Goal: Task Accomplishment & Management: Complete application form

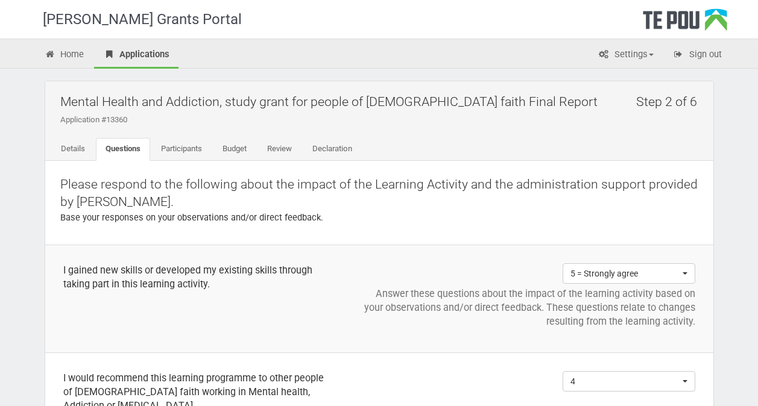
scroll to position [426, 0]
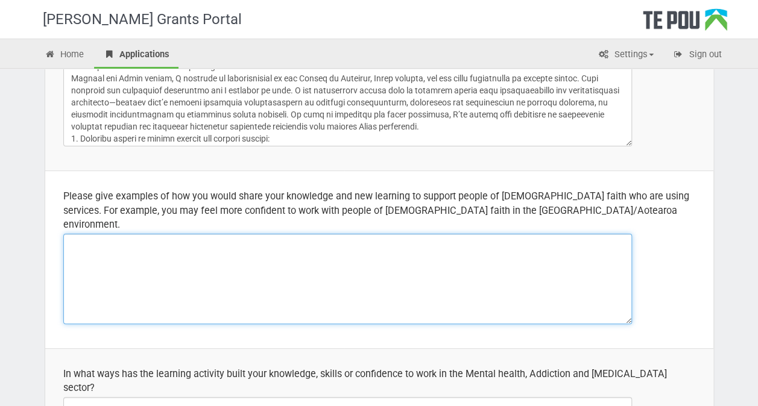
click at [247, 234] on textarea at bounding box center [347, 279] width 569 height 90
paste textarea "My studies have deepened my understanding of how colonisation and systemic ineq…"
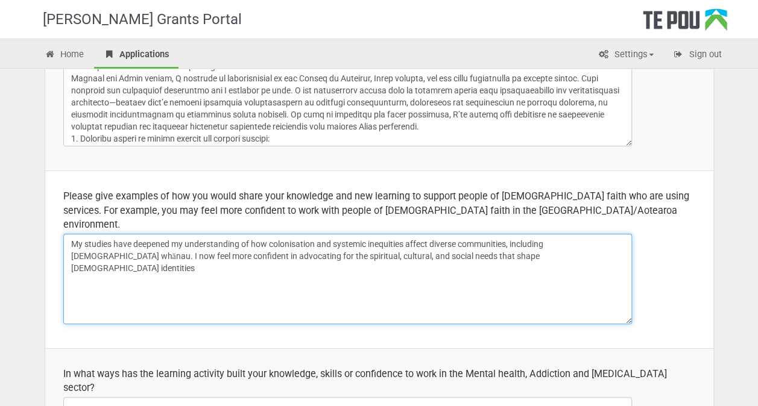
click at [247, 234] on textarea "My studies have deepened my understanding of how colonisation and systemic ineq…" at bounding box center [347, 279] width 569 height 90
click at [478, 239] on textarea "My studies have deepened my understanding of how colonisation and systemic ineq…" at bounding box center [347, 279] width 569 height 90
paste textarea "and I avoid assumptions by asking respectful, open-ended questions. This approa…"
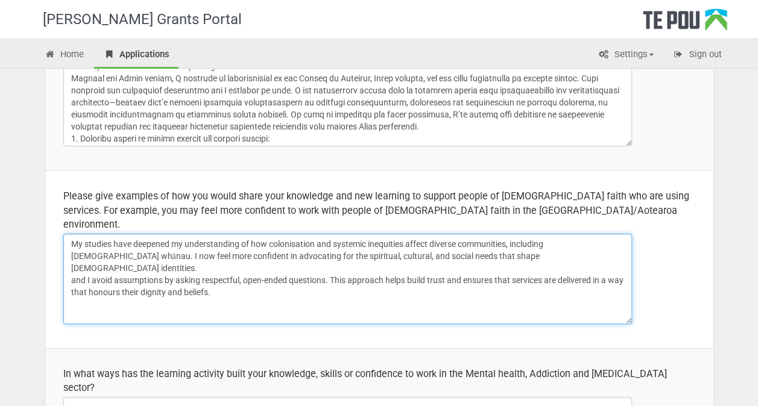
click at [89, 251] on textarea "My studies have deepened my understanding of how colonisation and systemic ineq…" at bounding box center [347, 279] width 569 height 90
click at [289, 268] on textarea "My studies have deepened my understanding of how colonisation and systemic ineq…" at bounding box center [347, 279] width 569 height 90
click at [68, 234] on textarea "My studies have deepened my understanding of how colonisation and systemic ineq…" at bounding box center [347, 279] width 569 height 90
click at [66, 261] on textarea "- My studies have deepened my understanding of how colonisation and systemic in…" at bounding box center [347, 279] width 569 height 90
click at [70, 253] on textarea "- My studies have deepened my understanding of how colonisation and systemic in…" at bounding box center [347, 279] width 569 height 90
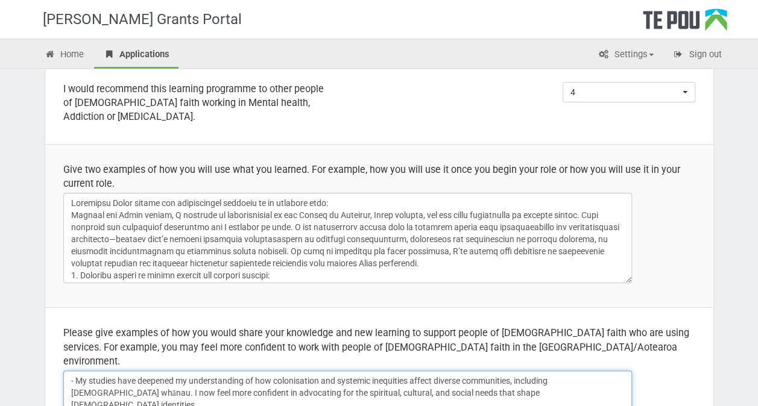
scroll to position [289, 0]
type textarea "- My studies have deepened my understanding of how colonisation and systemic in…"
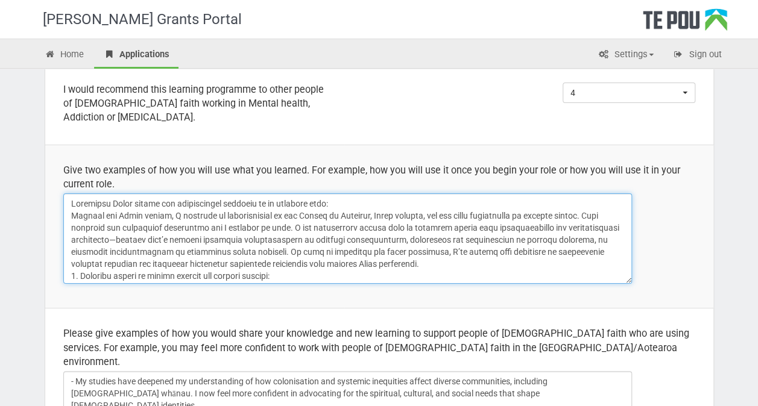
click at [75, 200] on textarea at bounding box center [347, 239] width 569 height 90
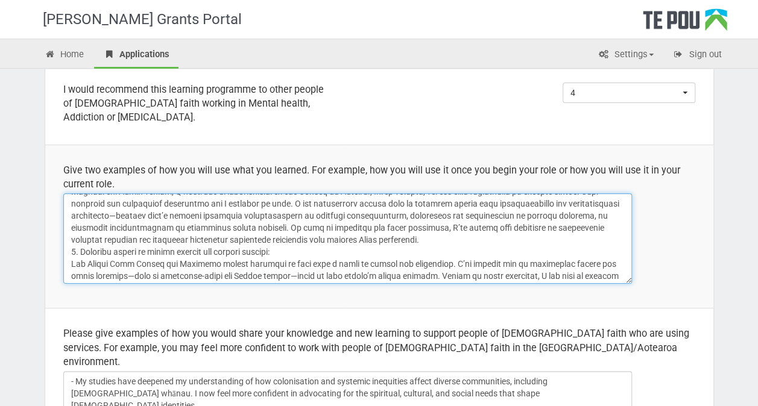
scroll to position [25, 0]
click at [78, 247] on textarea at bounding box center [347, 239] width 569 height 90
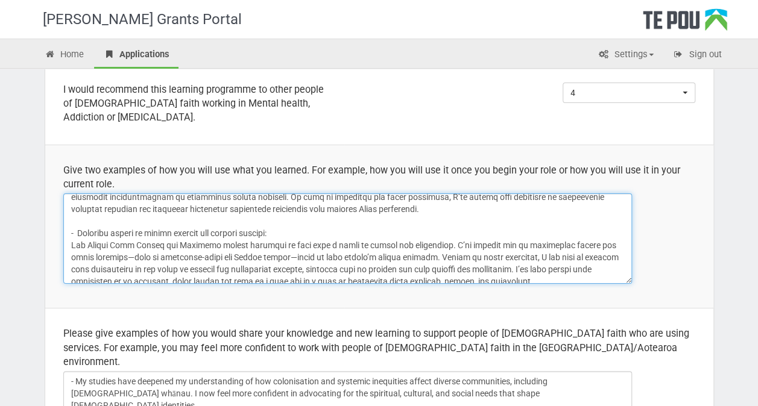
scroll to position [62, 0]
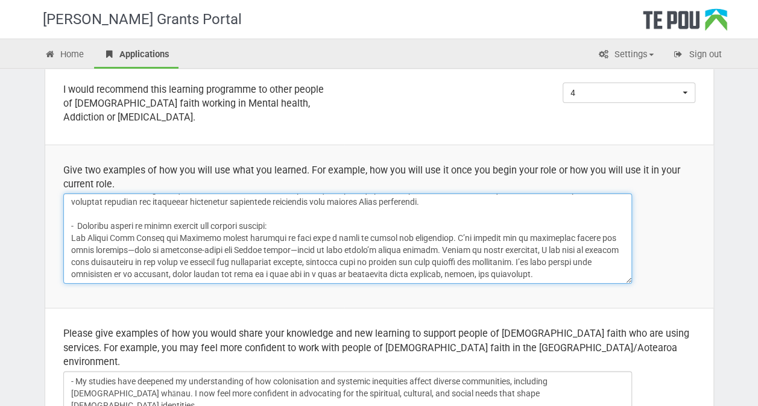
click at [137, 218] on textarea at bounding box center [347, 239] width 569 height 90
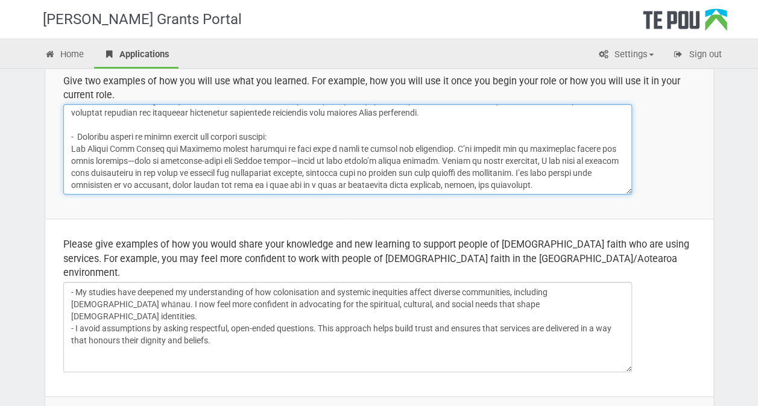
scroll to position [425, 0]
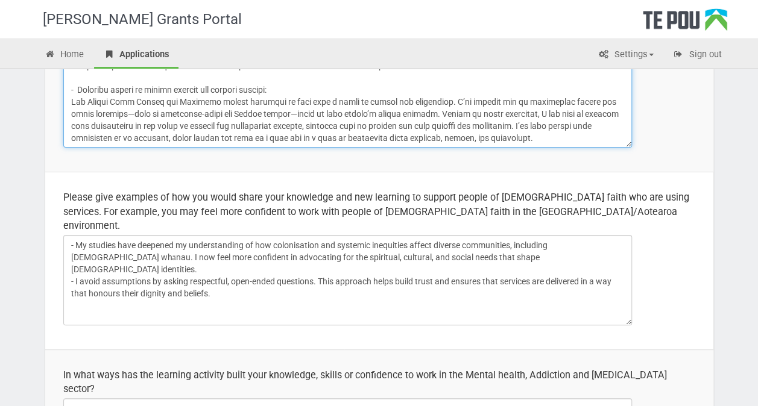
type textarea "- Embedding Māori values and decolonising practice in my everyday work: Through…"
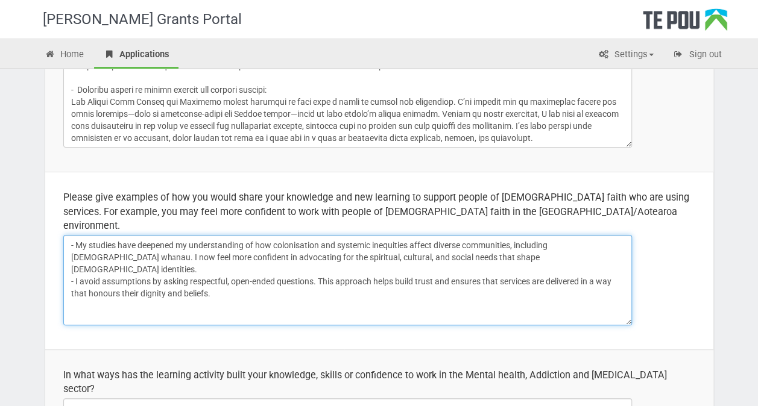
click at [70, 250] on textarea "- My studies have deepened my understanding of how colonisation and systemic in…" at bounding box center [347, 280] width 569 height 90
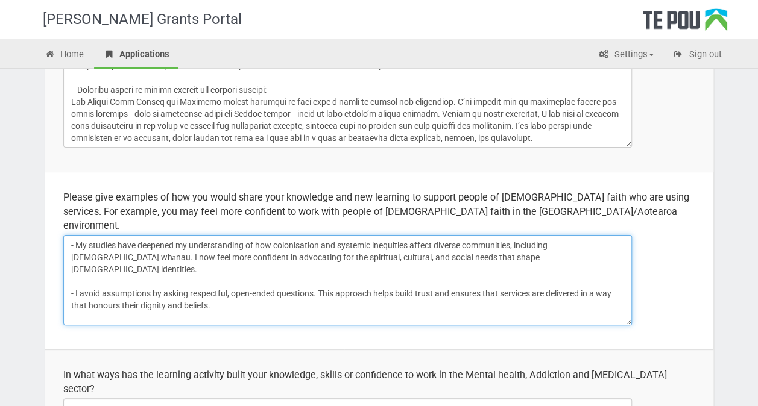
click at [221, 279] on textarea "- My studies have deepened my understanding of how colonisation and systemic in…" at bounding box center [347, 280] width 569 height 90
paste textarea "I’ve learned to critically reflect on how mainstream systems may overlook or ma…"
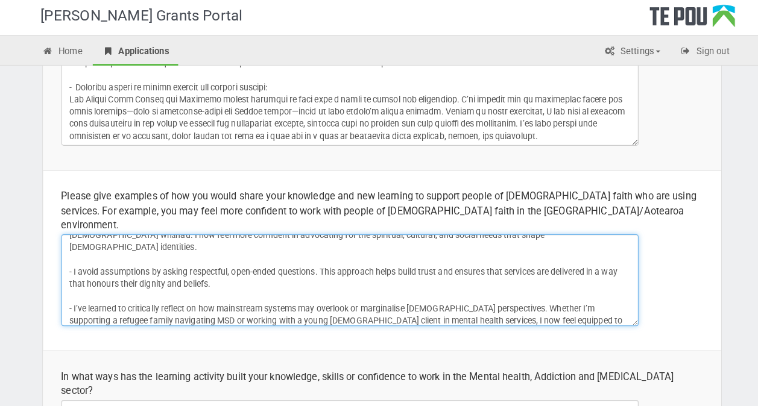
scroll to position [425, 0]
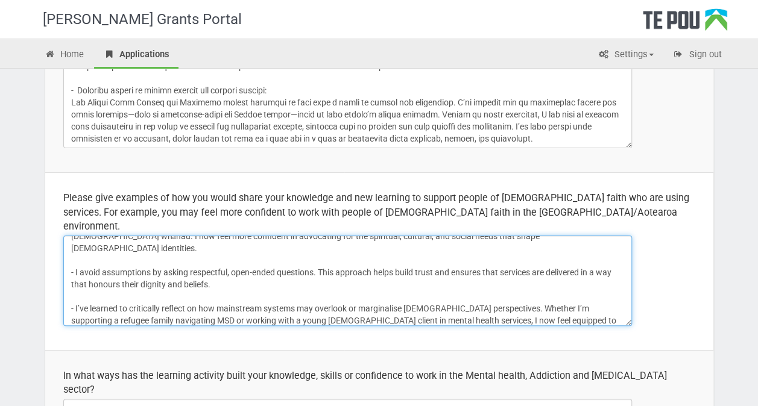
click at [357, 277] on textarea "- My studies have deepened my understanding of how colonisation and systemic in…" at bounding box center [347, 281] width 569 height 90
click at [432, 303] on textarea "- My studies have deepened my understanding of how colonisation and systemic in…" at bounding box center [347, 281] width 569 height 90
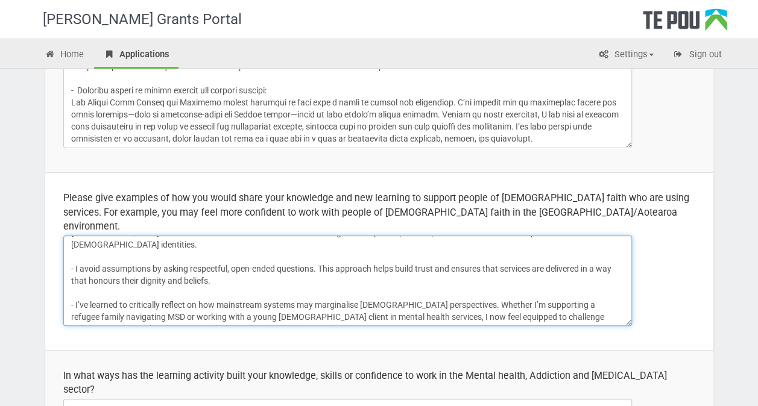
scroll to position [26, 0]
click at [291, 294] on textarea "- My studies have deepened my understanding of how colonisation and systemic in…" at bounding box center [347, 281] width 569 height 90
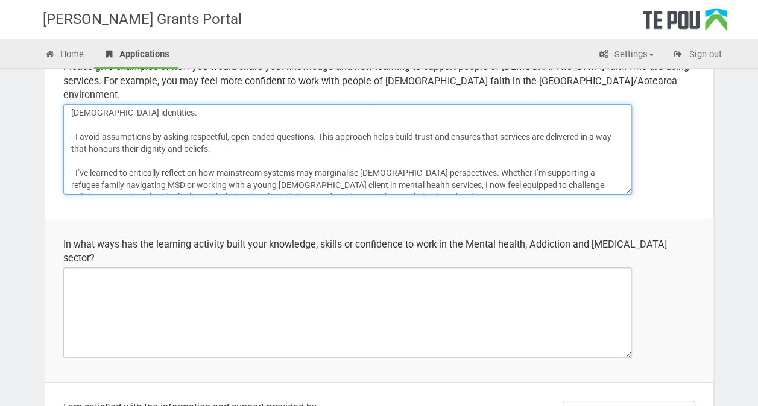
scroll to position [558, 0]
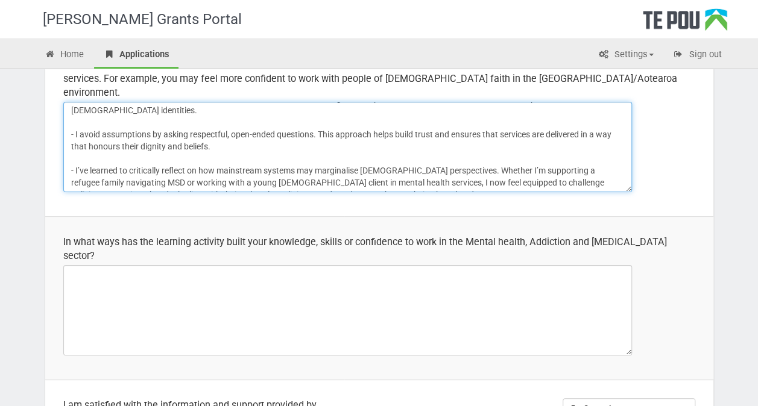
type textarea "- My studies have deepened my understanding of how colonisation and systemic in…"
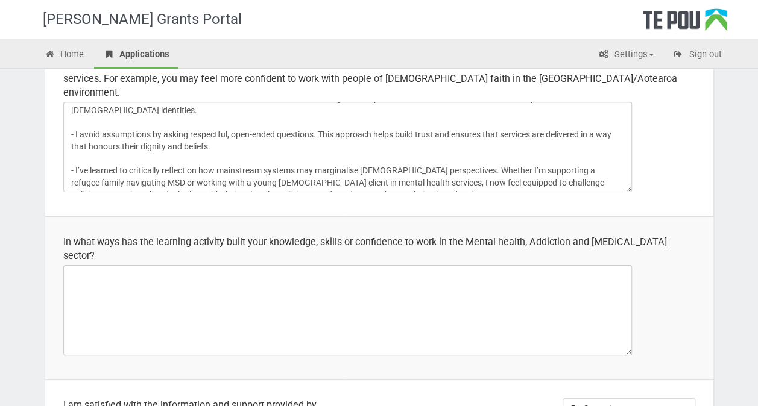
drag, startPoint x: 62, startPoint y: 222, endPoint x: 160, endPoint y: 233, distance: 99.6
click at [160, 233] on td "In what ways has the learning activity built your knowledge, skills or confiden…" at bounding box center [379, 297] width 668 height 163
copy div "In what ways has the learning activity built your knowledge, skills or confiden…"
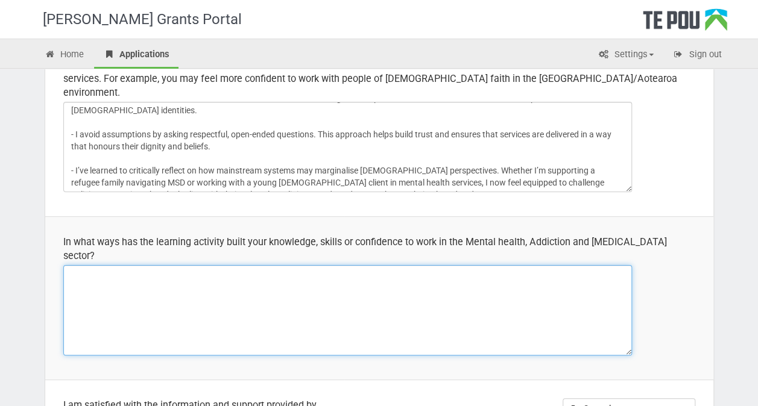
click at [170, 276] on textarea at bounding box center [347, 310] width 569 height 90
paste textarea "Progressing with the learning activities have strengthened my ability to apply …"
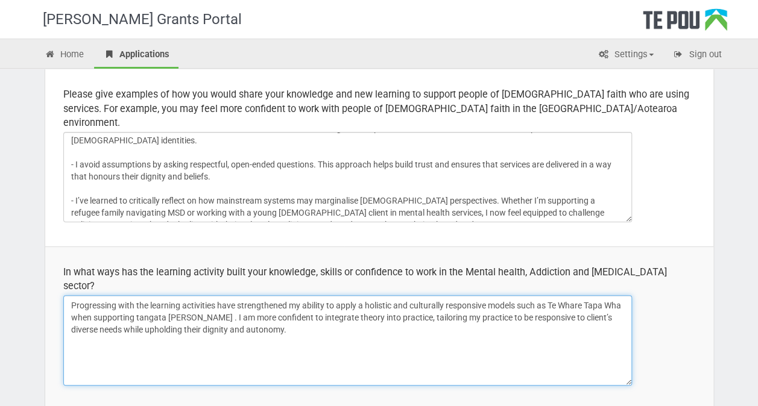
scroll to position [528, 0]
type textarea "Progressing with the learning activities have strengthened my ability to apply …"
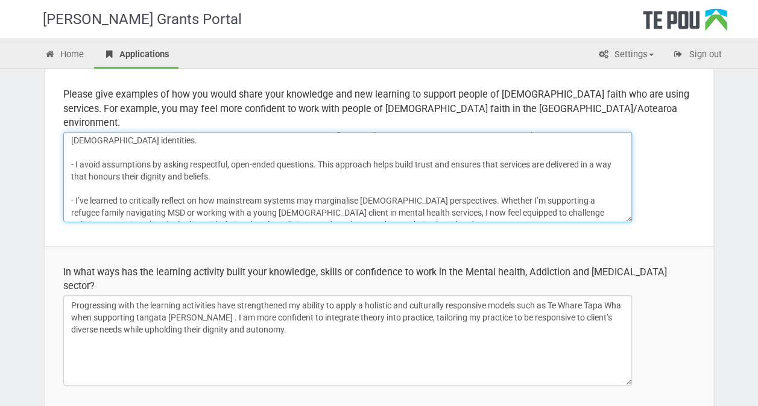
click at [195, 134] on textarea "- My studies have deepened my understanding of how colonisation and systemic in…" at bounding box center [347, 177] width 569 height 90
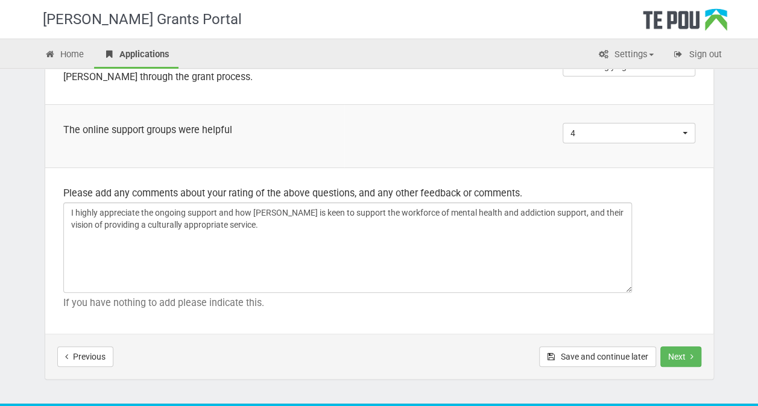
scroll to position [901, 0]
click at [680, 347] on button "Next" at bounding box center [680, 357] width 41 height 21
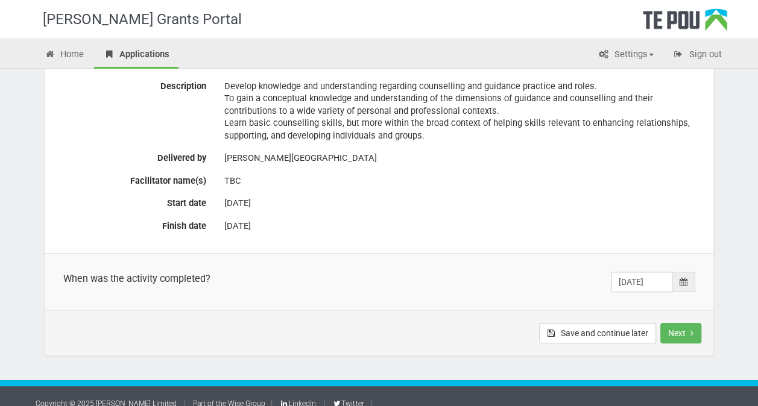
scroll to position [309, 0]
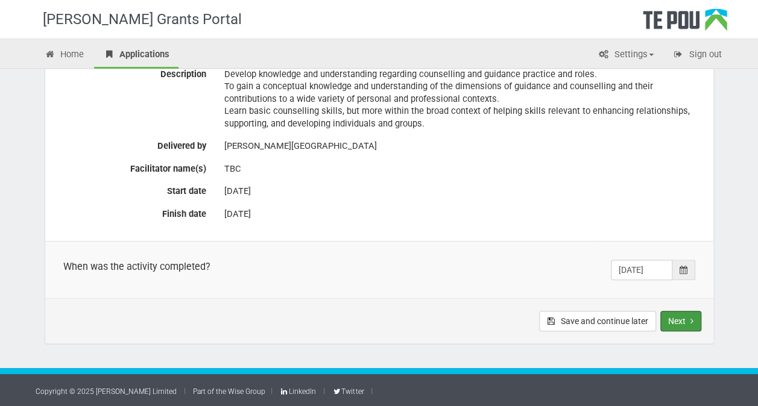
click at [700, 324] on button "Next" at bounding box center [680, 321] width 41 height 21
click at [677, 325] on button "Next" at bounding box center [680, 321] width 41 height 21
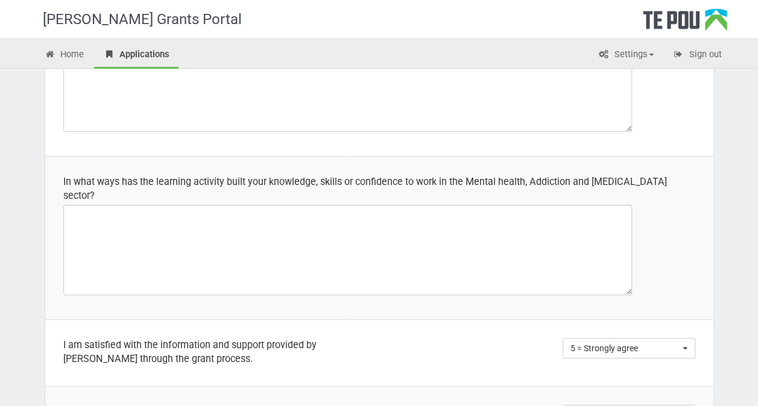
scroll to position [618, 0]
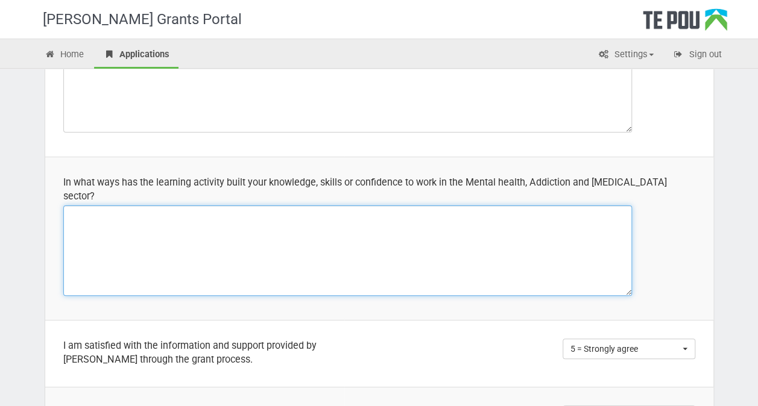
click at [379, 234] on textarea at bounding box center [347, 251] width 569 height 90
paste textarea "Progressing with the learning activities have strengthened my ability to apply …"
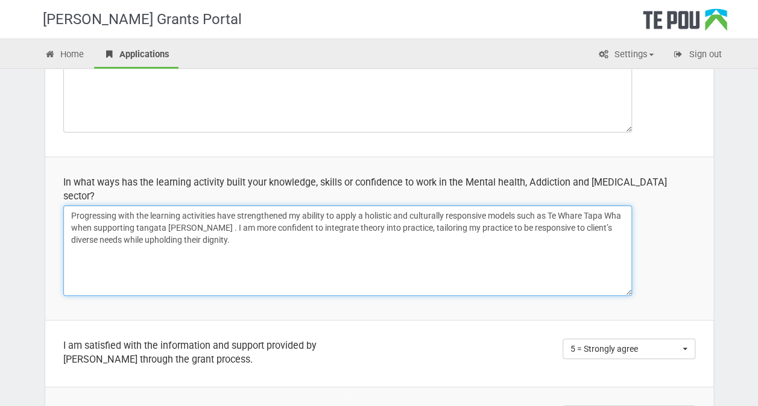
click at [0, 0] on span "in integrating" at bounding box center [0, 0] width 0 height 0
click at [0, 0] on qb-div "Correct the article a holistic" at bounding box center [0, 0] width 0 height 0
click at [0, 0] on span "has" at bounding box center [0, 0] width 0 height 0
click at [0, 0] on div "." at bounding box center [0, 0] width 0 height 0
click at [0, 0] on span "clients’" at bounding box center [0, 0] width 0 height 0
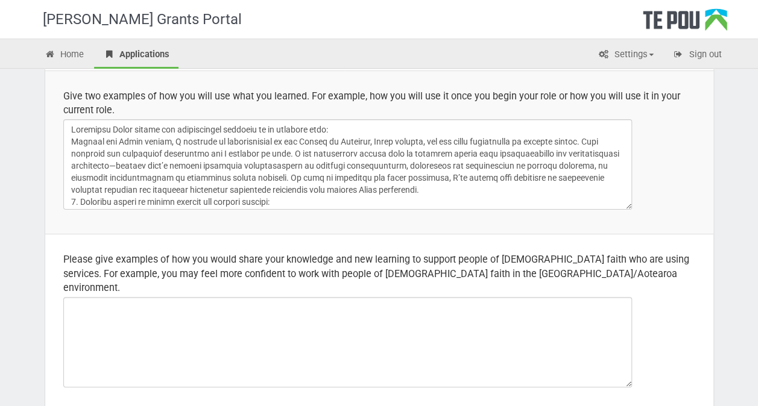
scroll to position [393, 0]
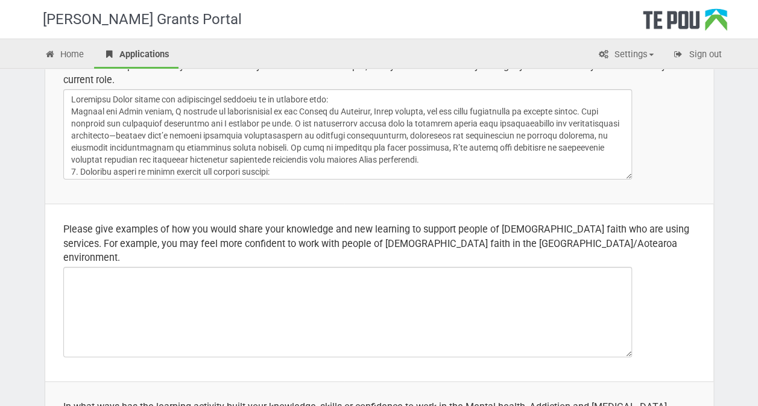
type textarea "Progressing with the learning activities has strengthened my ability to apply h…"
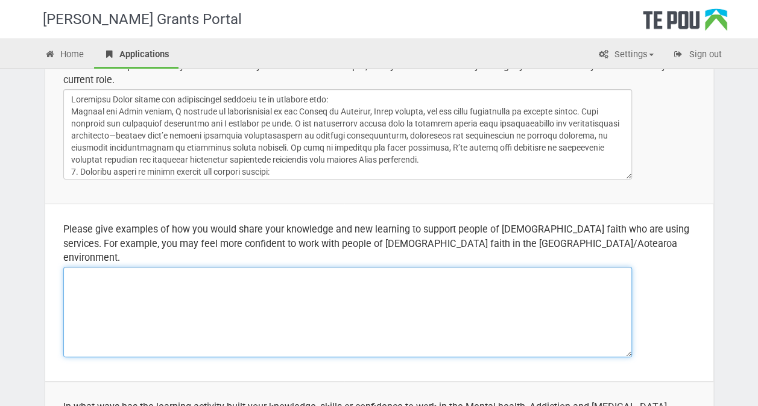
click at [288, 267] on textarea at bounding box center [347, 312] width 569 height 90
paste textarea "My studies have deepened my understanding of how colonisation and systemic ineq…"
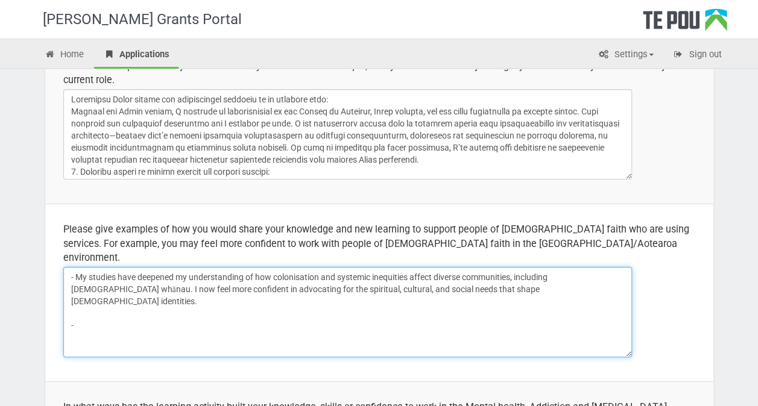
paste textarea "I avoid assumptions by asking respectful, open-ended questions. This approach h…"
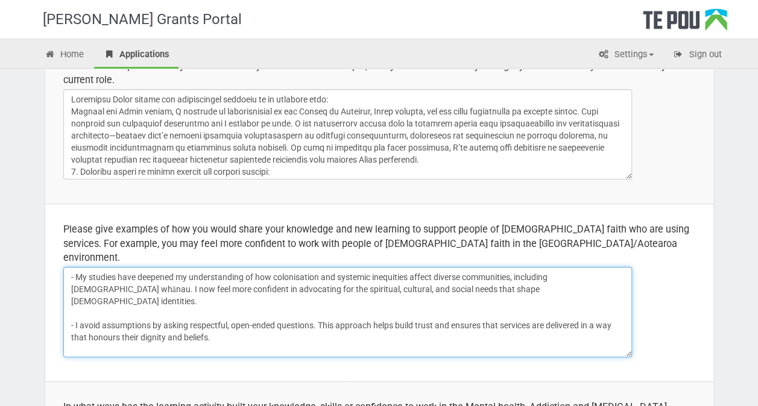
paste textarea "I’ve learned to critically reflect on how mainstream systems may overlook or ma…"
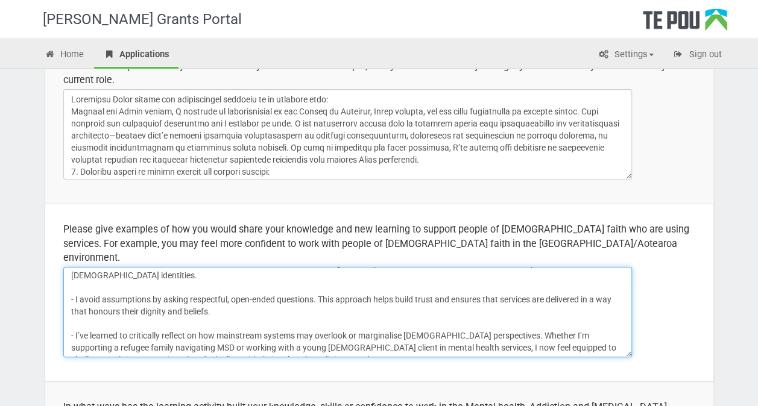
scroll to position [26, 0]
click at [137, 293] on textarea "- My studies have deepened my understanding of how colonisation and systemic in…" at bounding box center [347, 312] width 569 height 90
click at [361, 308] on textarea "- My studies have deepened my understanding of how colonisation and systemic in…" at bounding box center [347, 312] width 569 height 90
drag, startPoint x: 361, startPoint y: 308, endPoint x: 318, endPoint y: 306, distance: 42.3
click at [318, 306] on textarea "- My studies have deepened my understanding of how colonisation and systemic in…" at bounding box center [347, 312] width 569 height 90
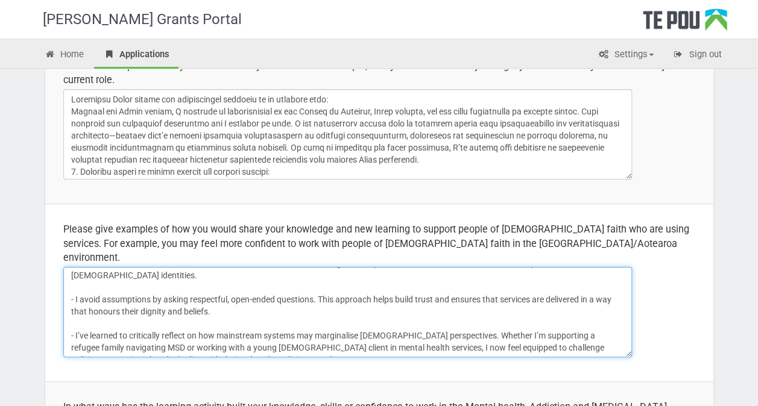
click at [222, 333] on textarea "- My studies have deepened my understanding of how colonisation and systemic in…" at bounding box center [347, 312] width 569 height 90
click at [0, 0] on span "they" at bounding box center [0, 0] width 0 height 0
click at [0, 0] on span "heard" at bounding box center [0, 0] width 0 height 0
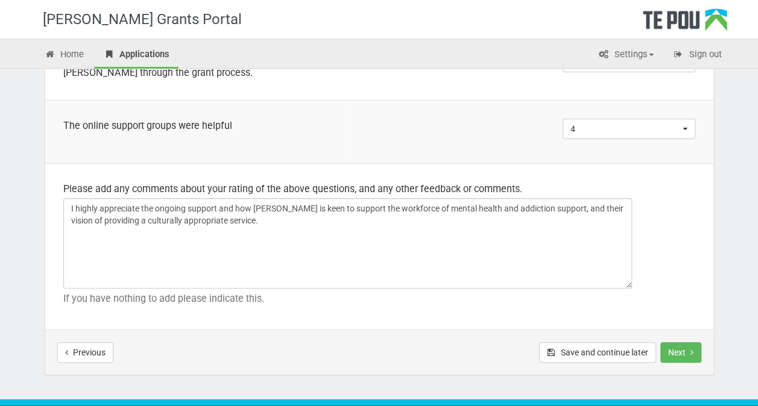
scroll to position [906, 0]
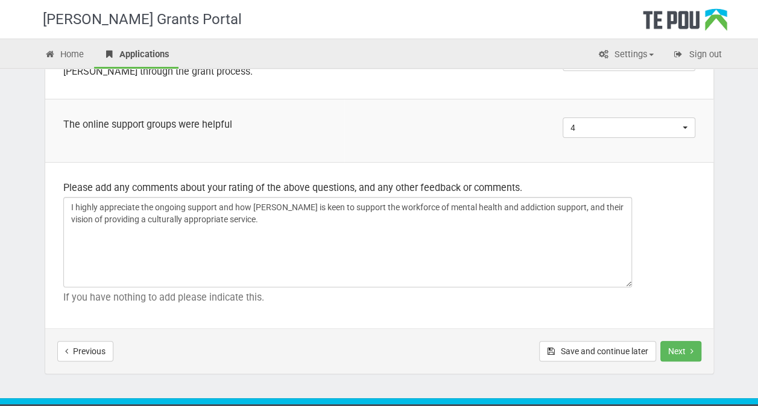
type textarea "- My studies have deepened my understanding of how colonisation and systemic in…"
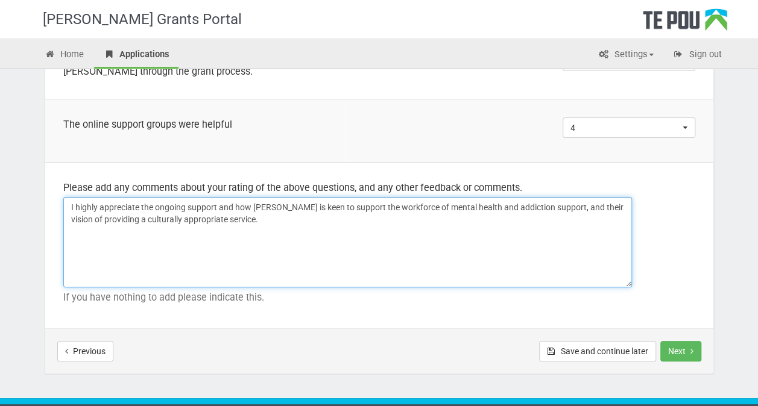
click at [261, 203] on textarea "I highly appreciate the ongoing support and how Te Pou is keen to support the w…" at bounding box center [347, 242] width 569 height 90
type textarea "I highly appreciate the ongoing support and how Te Pou is keen to support the w…"
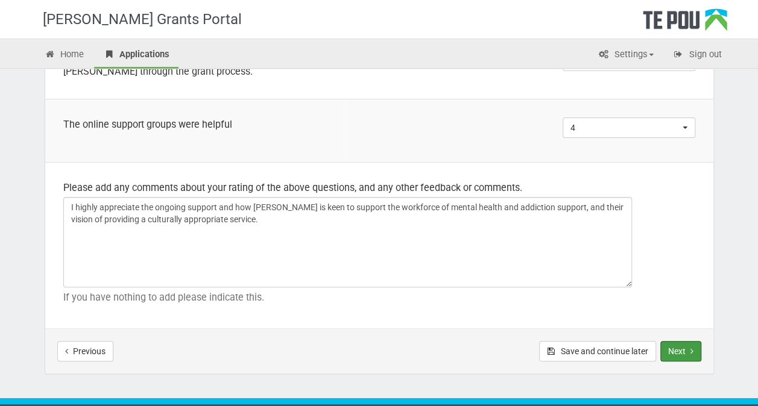
click at [687, 341] on button "Next" at bounding box center [680, 351] width 41 height 21
click at [609, 341] on button "Save and continue later" at bounding box center [597, 351] width 117 height 21
click at [605, 341] on button "Save and continue later" at bounding box center [597, 351] width 117 height 21
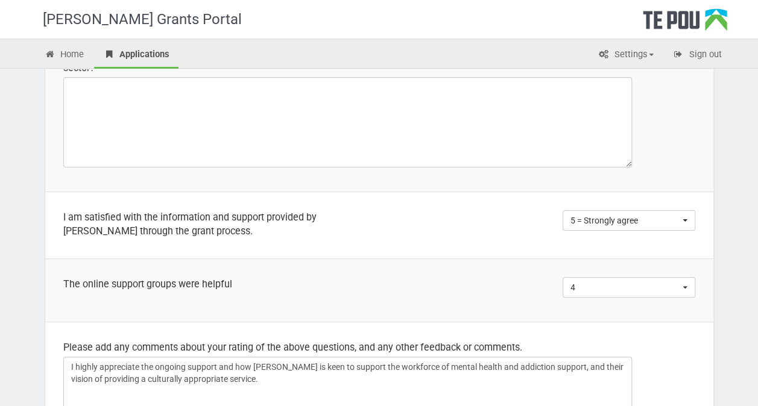
scroll to position [746, 0]
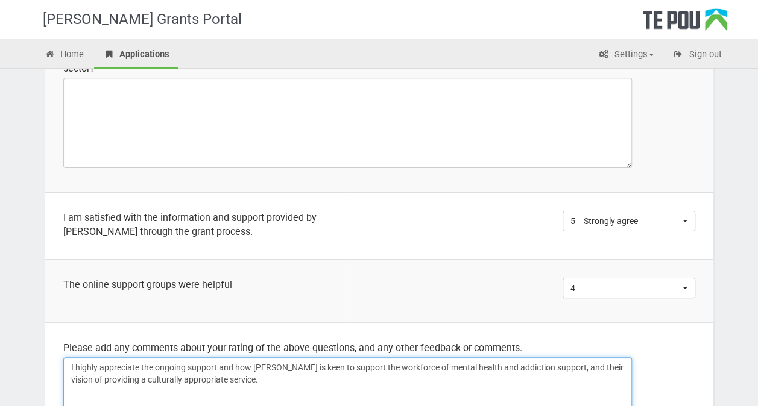
click at [245, 358] on textarea "I highly appreciate the ongoing support and how Te Pou is keen to support the w…" at bounding box center [347, 403] width 569 height 90
click at [0, 0] on span ", who are" at bounding box center [0, 0] width 0 height 0
click at [564, 358] on textarea "I highly appreciate the ongoing support and how Te Pou is keen to support the w…" at bounding box center [347, 403] width 569 height 90
type textarea "I highly appreciate the ongoing support from Te Pou, who are keen to support th…"
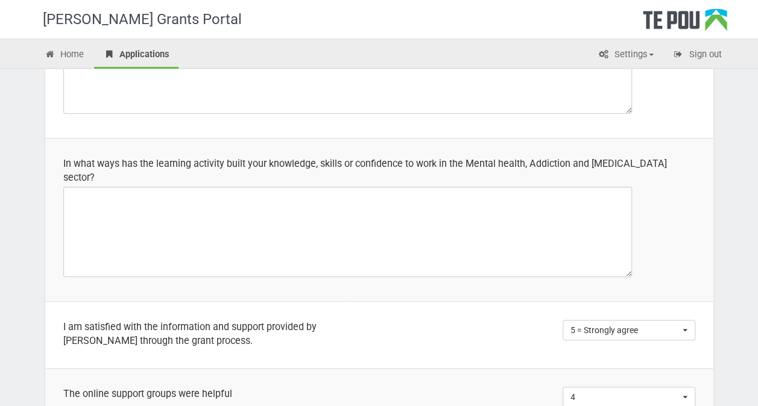
scroll to position [634, 0]
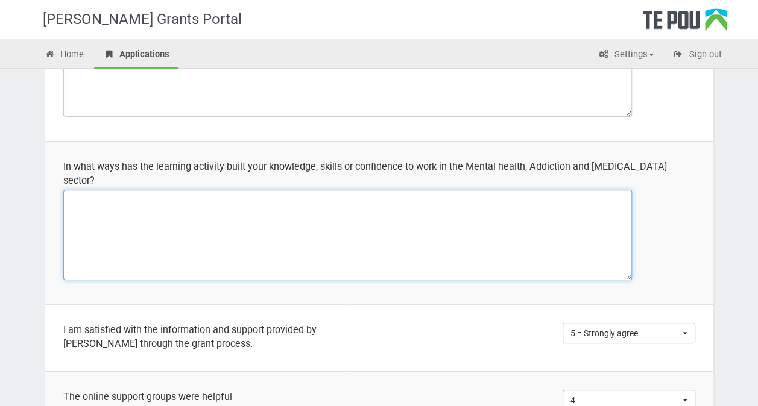
click at [280, 191] on textarea at bounding box center [347, 235] width 569 height 90
paste textarea "Progressing with the learning activities have strengthened my ability to apply …"
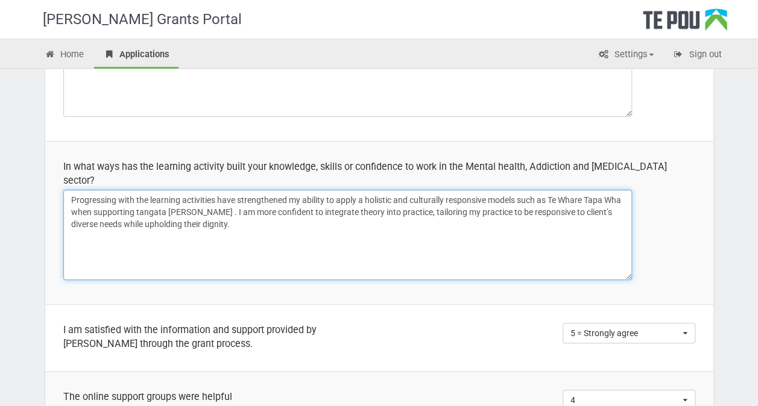
click at [0, 0] on qb-div "Fix the auxiliary or modal verb has" at bounding box center [0, 0] width 0 height 0
click at [0, 0] on qb-div "Correct the article a holistic" at bounding box center [0, 0] width 0 height 0
click at [0, 0] on qb-div "Replace with in integrating" at bounding box center [0, 0] width 0 height 0
click at [585, 198] on textarea "Progressing with the learning activities has strengthened my ability to apply h…" at bounding box center [347, 235] width 569 height 90
click at [0, 0] on span "clients’" at bounding box center [0, 0] width 0 height 0
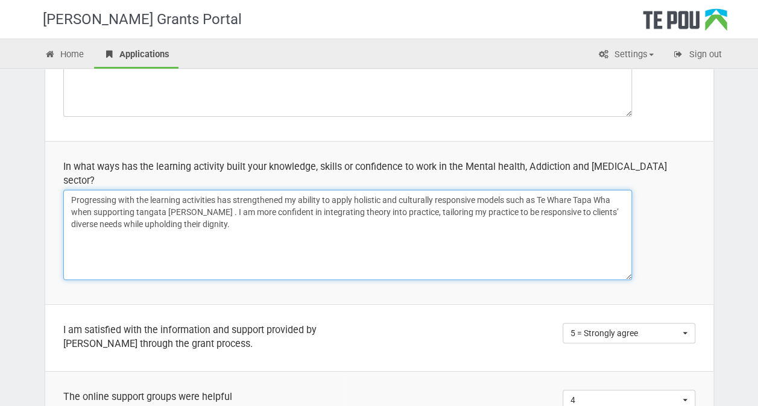
click at [0, 0] on div "." at bounding box center [0, 0] width 0 height 0
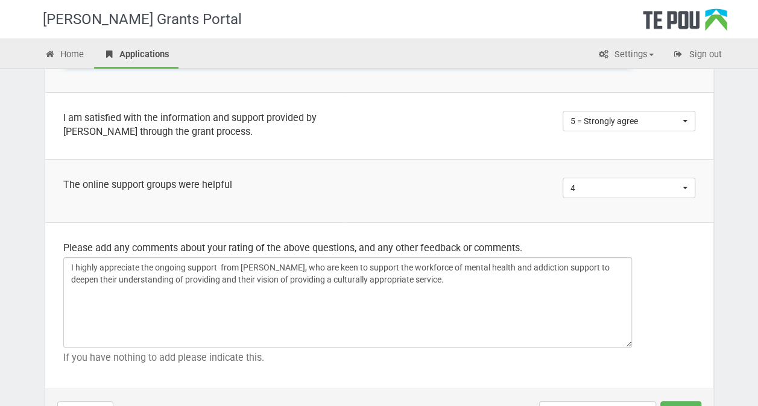
scroll to position [847, 0]
click at [0, 0] on span "support from" at bounding box center [0, 0] width 0 height 0
type textarea "Progressing with the learning activities has strengthened my ability to apply h…"
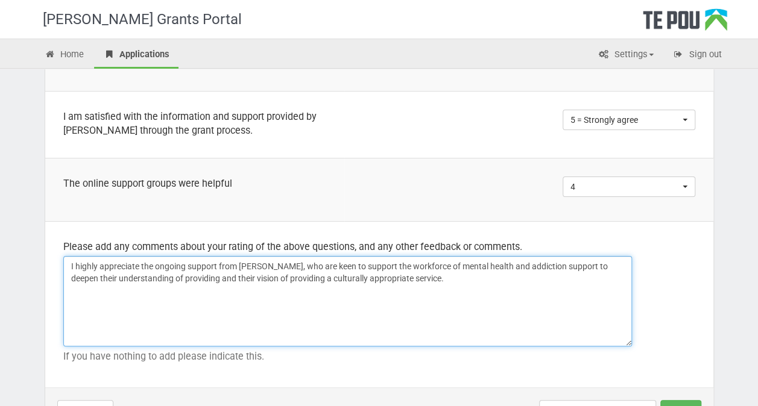
click at [136, 261] on textarea "I highly appreciate the ongoing support and how Te Pou is keen to support the w…" at bounding box center [347, 301] width 569 height 90
click at [304, 263] on textarea "I highly appreciate the ongoing support and how Te Pou is keen to support the w…" at bounding box center [347, 301] width 569 height 90
drag, startPoint x: 304, startPoint y: 263, endPoint x: 200, endPoint y: 261, distance: 103.7
click at [200, 261] on textarea "I highly appreciate the ongoing support and how Te Pou is keen to support the w…" at bounding box center [347, 301] width 569 height 90
click at [329, 258] on textarea "I highly appreciate the ongoing support and how Te Pou is keen to support the w…" at bounding box center [347, 301] width 569 height 90
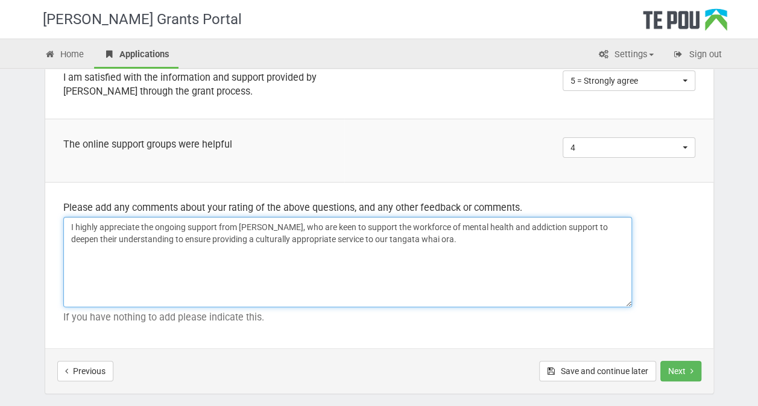
scroll to position [918, 0]
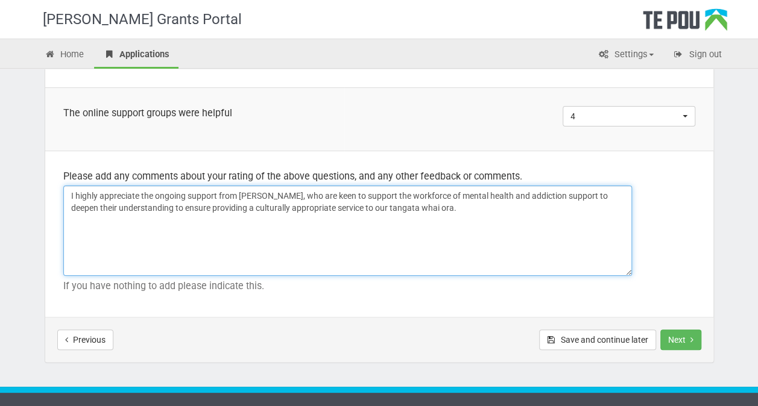
type textarea "I highly appreciate the ongoing support from Te Pou, who are keen to support th…"
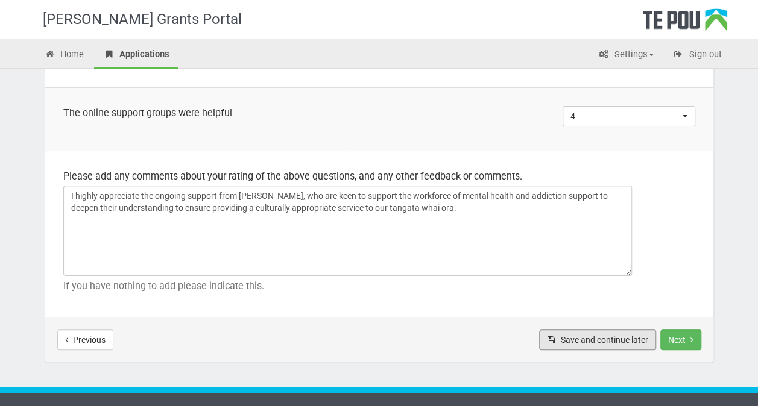
click at [575, 330] on button "Save and continue later" at bounding box center [597, 340] width 117 height 21
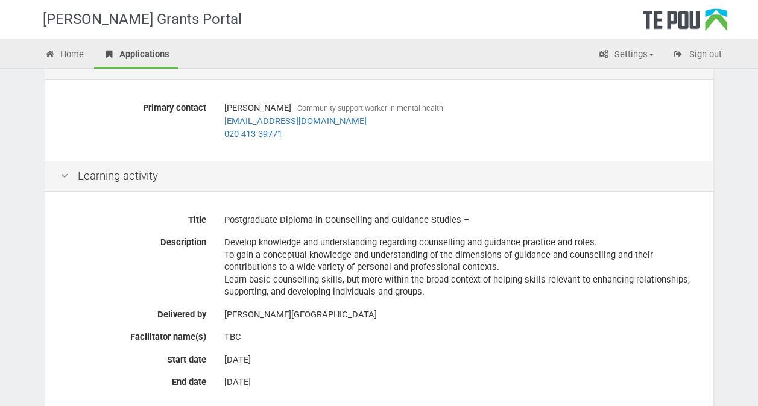
scroll to position [275, 0]
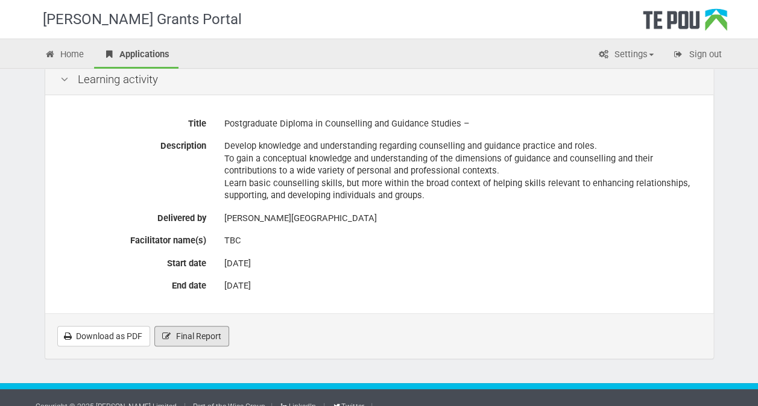
click at [169, 332] on icon at bounding box center [166, 336] width 11 height 8
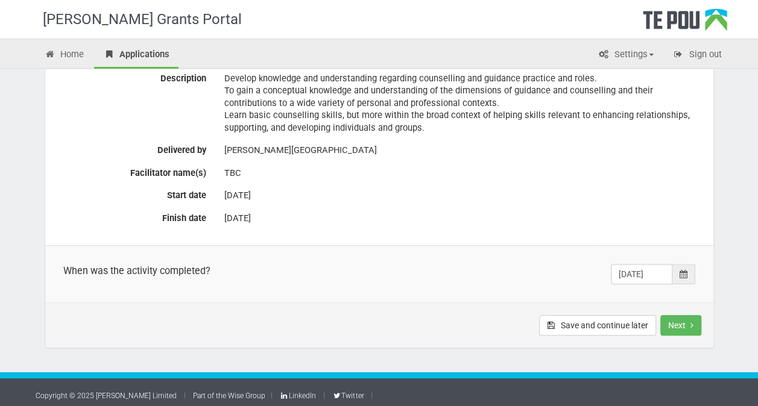
scroll to position [309, 0]
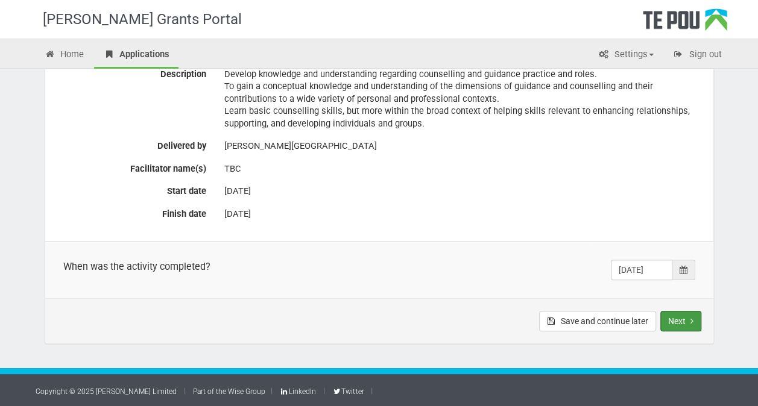
click at [688, 322] on button "Next" at bounding box center [680, 321] width 41 height 21
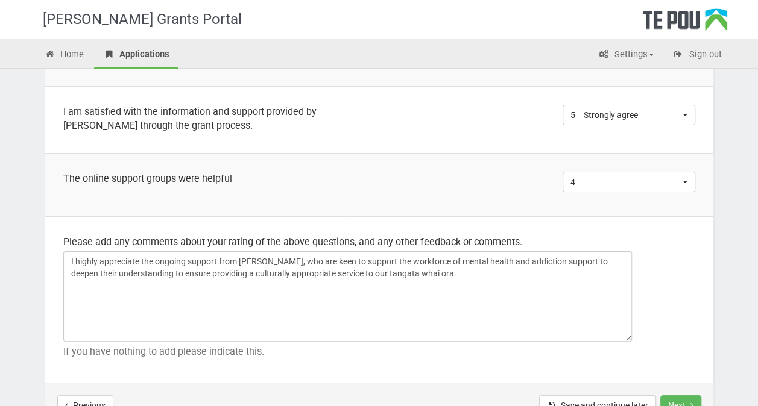
scroll to position [920, 0]
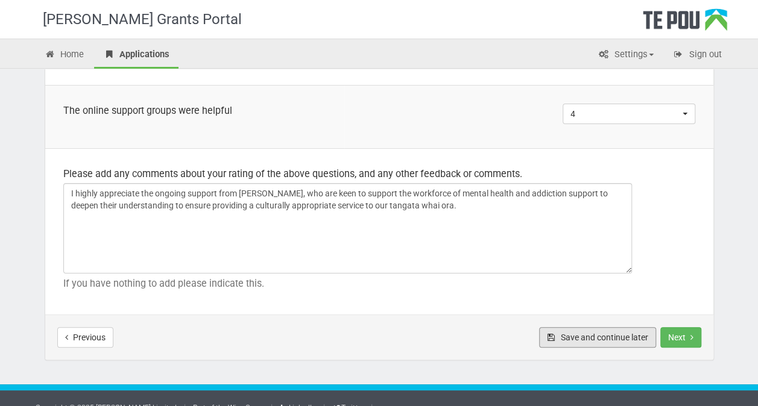
click at [592, 327] on button "Save and continue later" at bounding box center [597, 337] width 117 height 21
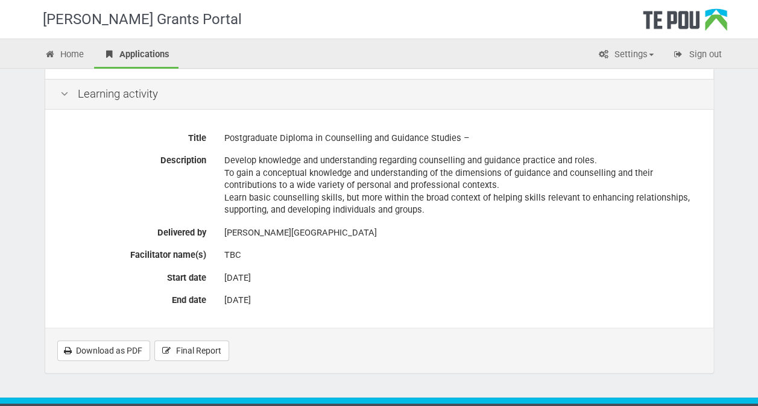
scroll to position [275, 0]
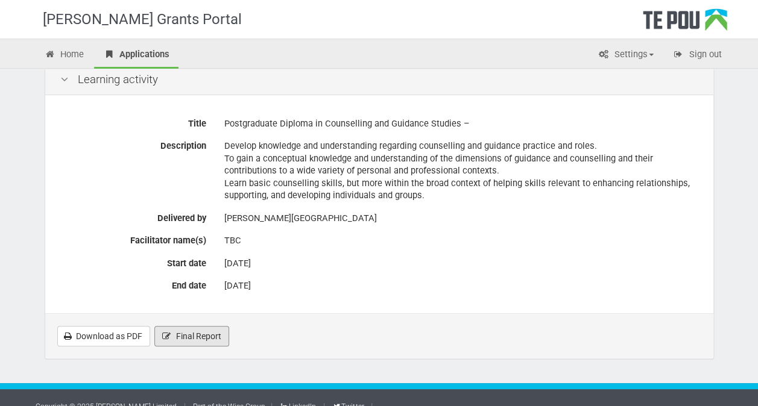
click at [210, 332] on span "Final Report" at bounding box center [198, 337] width 45 height 10
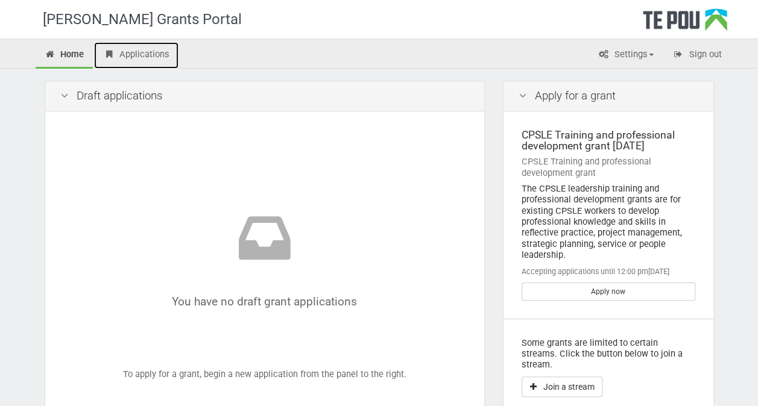
click at [154, 48] on link "Applications" at bounding box center [136, 55] width 84 height 27
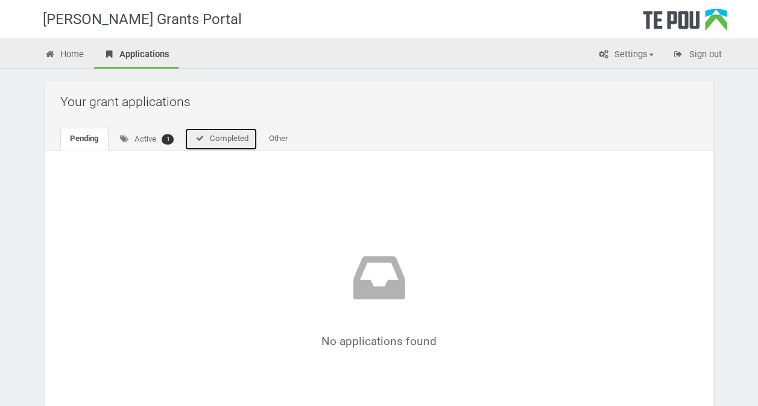
click at [221, 137] on link "Completed" at bounding box center [221, 139] width 73 height 23
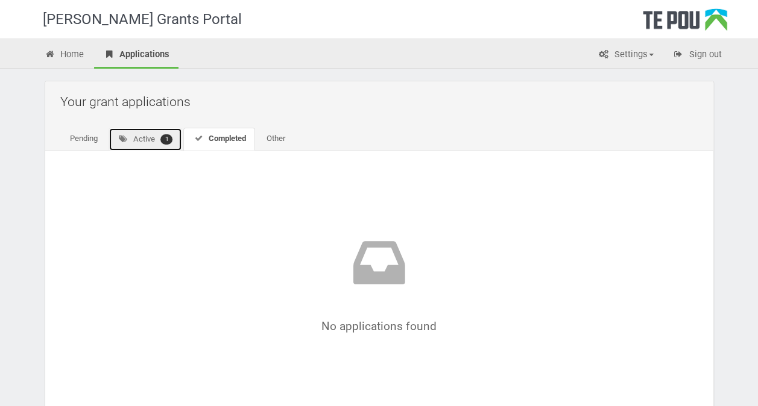
click at [134, 140] on link "Active 1" at bounding box center [146, 140] width 74 height 24
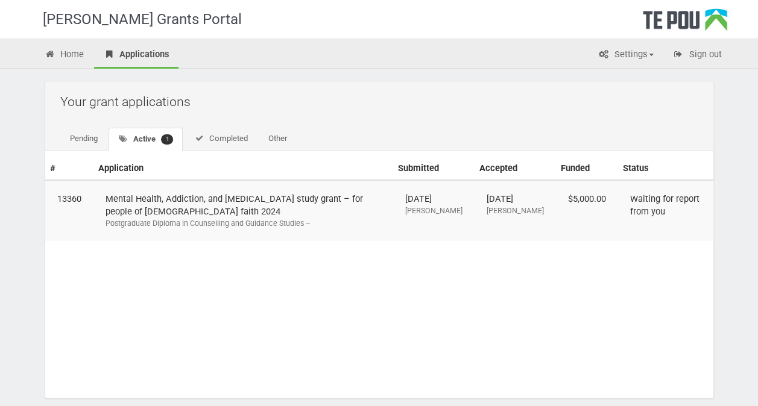
click at [317, 207] on td "Mental Health, Addiction, and [MEDICAL_DATA] study grant – for people of [DEMOG…" at bounding box center [243, 210] width 300 height 61
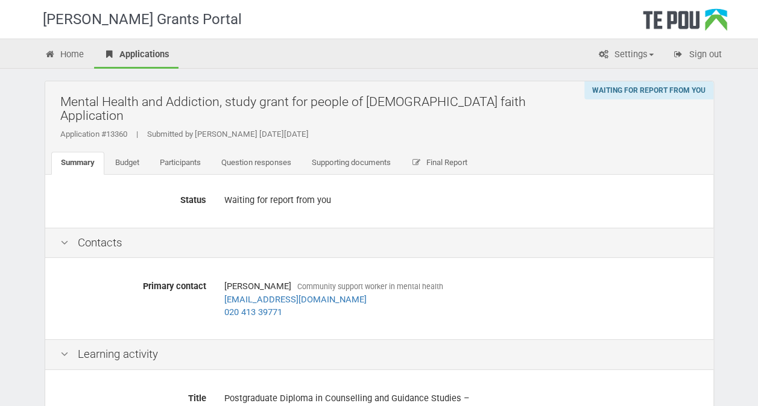
scroll to position [275, 0]
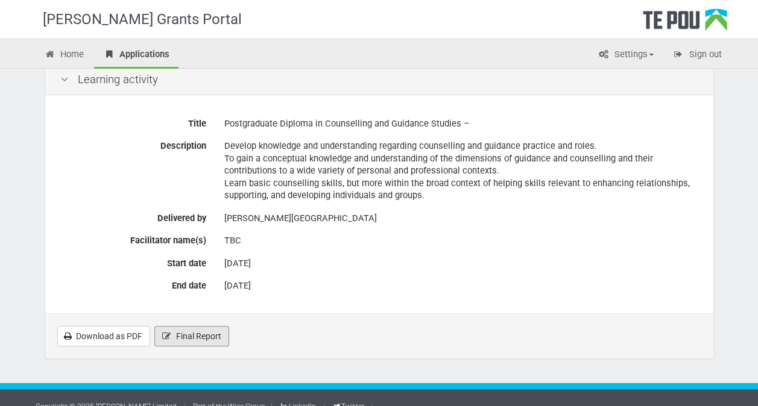
click at [199, 332] on span "Final Report" at bounding box center [198, 337] width 45 height 10
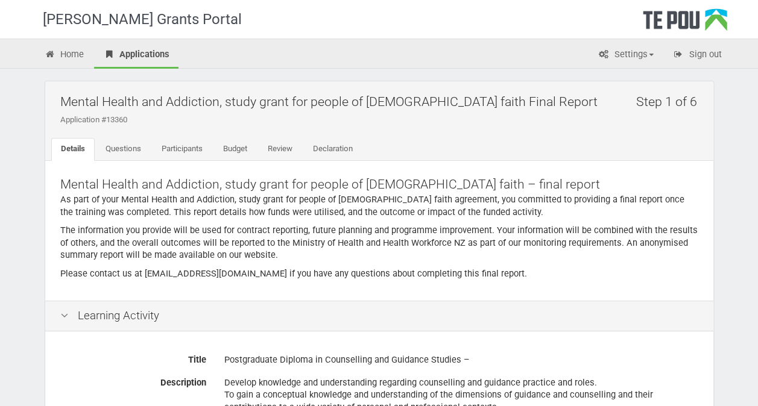
scroll to position [309, 0]
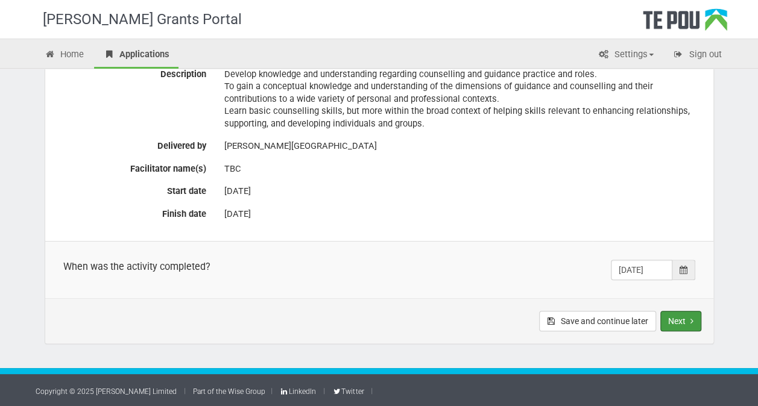
click at [677, 315] on button "Next" at bounding box center [680, 321] width 41 height 21
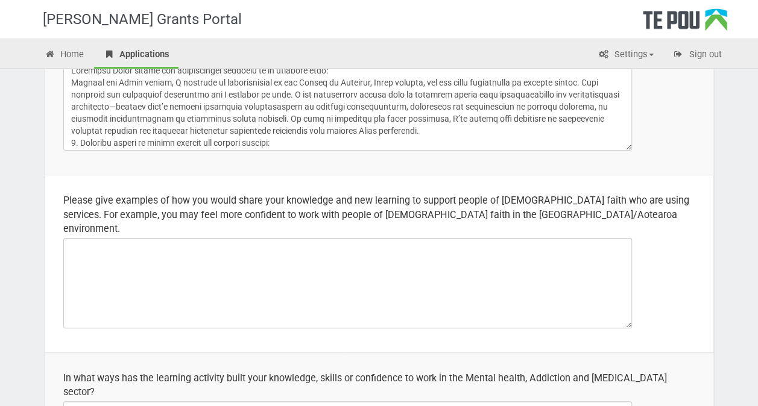
scroll to position [423, 0]
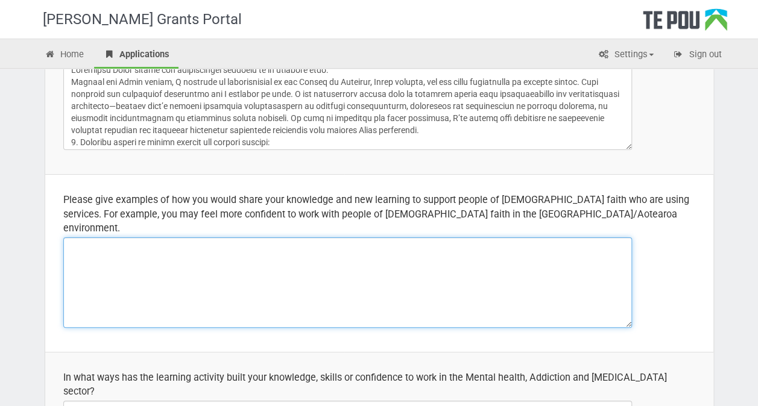
click at [99, 245] on textarea at bounding box center [347, 283] width 569 height 90
paste textarea "- My studies have deepened my understanding of how colonisation and systemic in…"
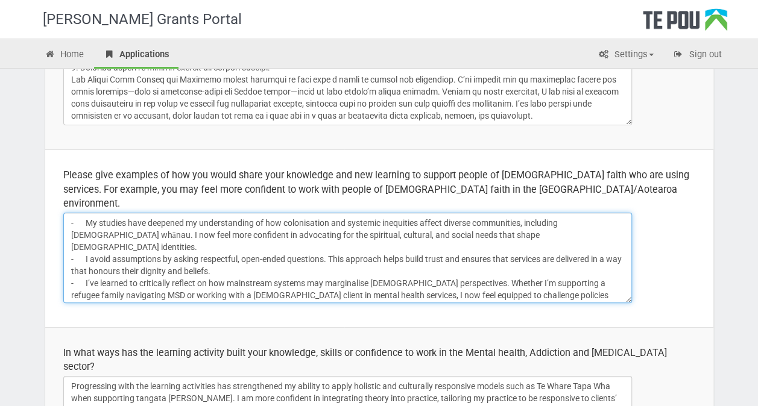
scroll to position [448, 0]
type textarea "- My studies have deepened my understanding of how colonisation and systemic in…"
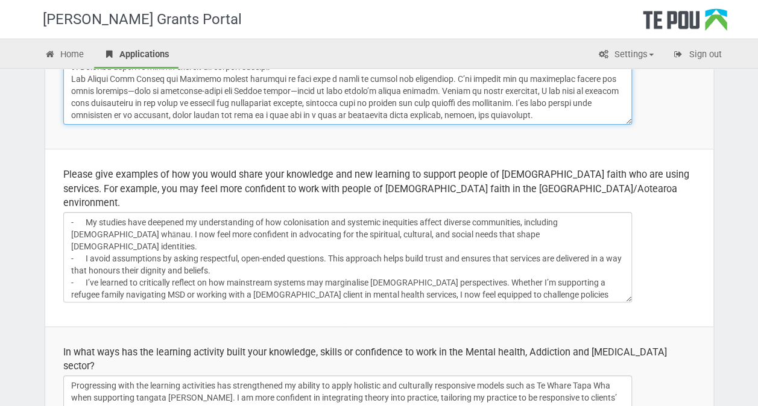
click at [139, 112] on textarea at bounding box center [347, 79] width 569 height 90
click at [268, 103] on textarea at bounding box center [347, 79] width 569 height 90
drag, startPoint x: 309, startPoint y: 100, endPoint x: 252, endPoint y: 98, distance: 57.3
click at [252, 98] on textarea at bounding box center [347, 79] width 569 height 90
click at [258, 98] on textarea at bounding box center [347, 79] width 569 height 90
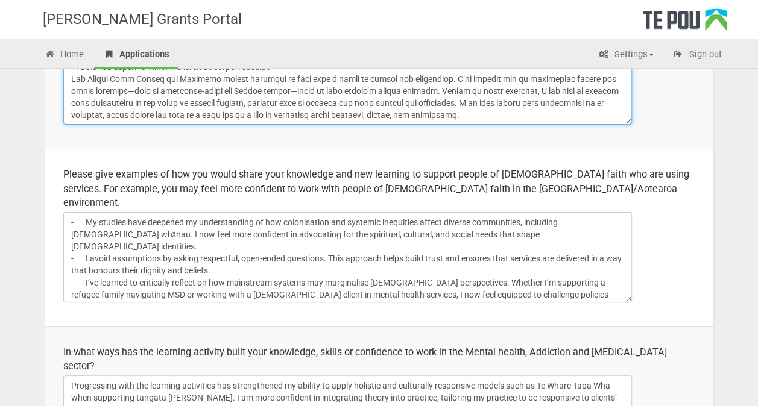
click at [221, 97] on textarea at bounding box center [347, 79] width 569 height 90
click at [279, 101] on textarea at bounding box center [347, 79] width 569 height 90
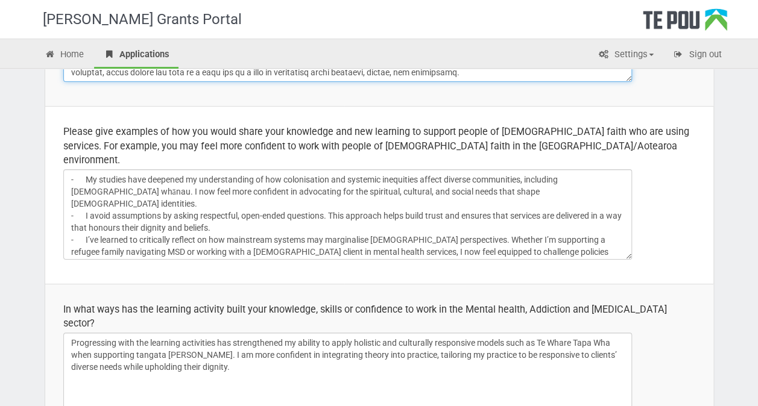
scroll to position [920, 0]
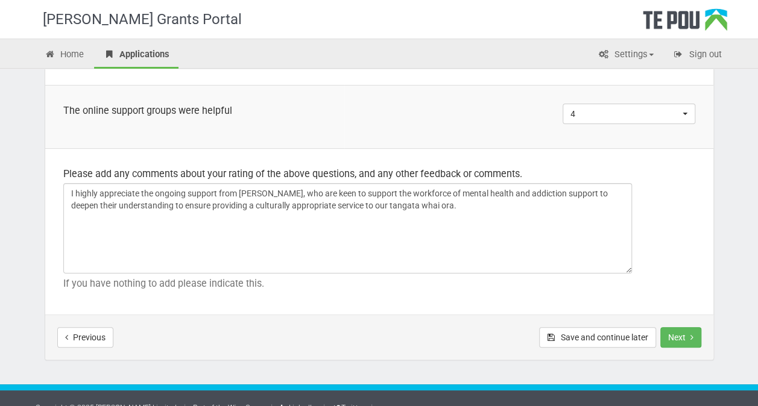
type textarea "Loremipsu Dolor sitame con adipiscingel seddoeiu te in utlabore etdo: Magnaal e…"
click at [688, 327] on button "Next" at bounding box center [680, 337] width 41 height 21
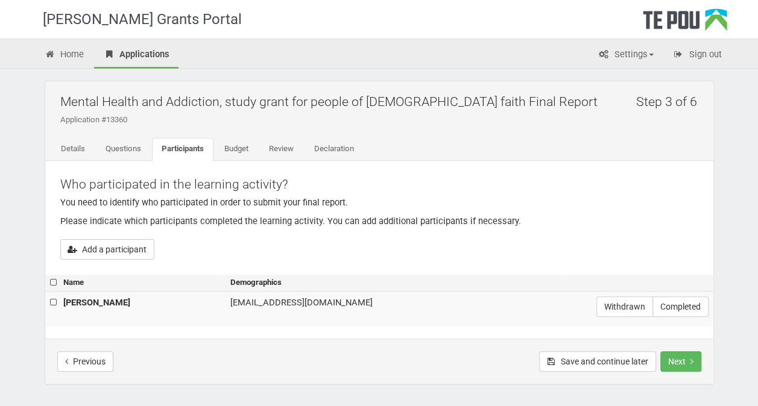
click at [698, 304] on label "Completed" at bounding box center [680, 307] width 56 height 21
radio input "true"
click at [695, 357] on button "Next" at bounding box center [680, 362] width 41 height 21
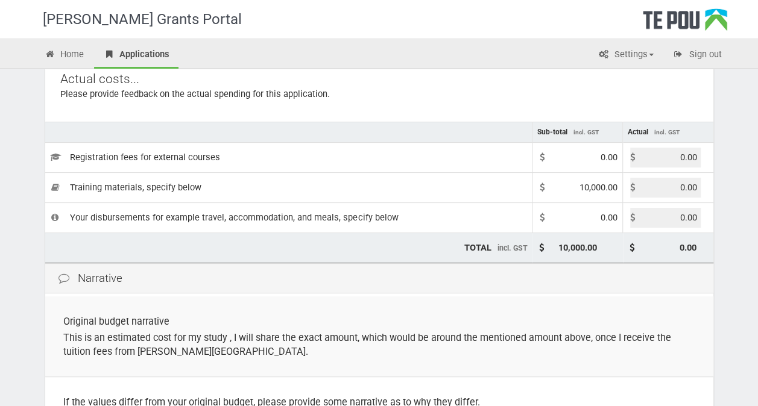
scroll to position [105, 0]
click at [576, 194] on td "10,000.00" at bounding box center [577, 188] width 90 height 30
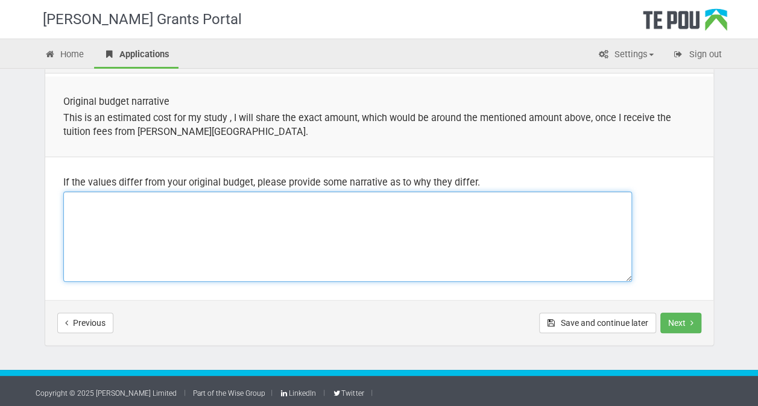
click at [455, 268] on textarea at bounding box center [347, 237] width 569 height 90
click at [0, 0] on span "5000," at bounding box center [0, 0] width 0 height 0
type textarea "I received $5000, all paid toward my courses's fees"
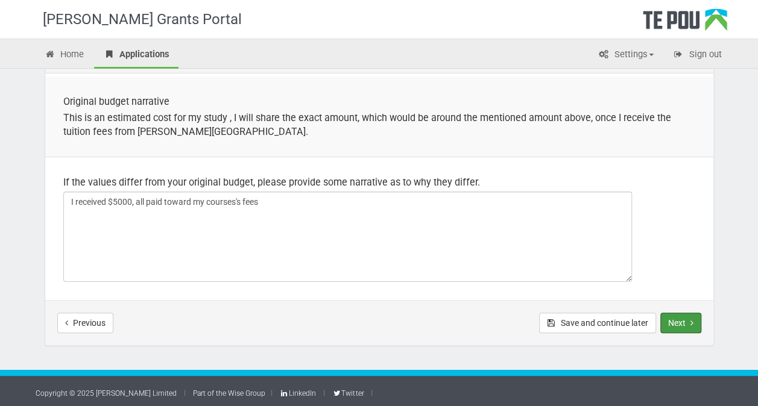
click at [681, 320] on button "Next" at bounding box center [680, 323] width 41 height 21
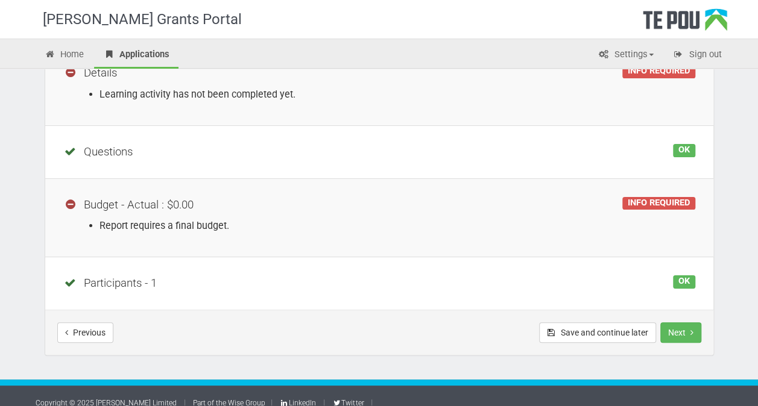
scroll to position [194, 0]
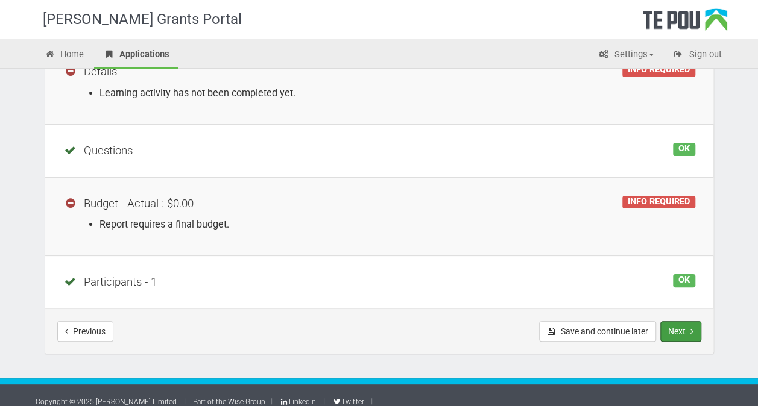
click at [690, 330] on button "Next" at bounding box center [680, 331] width 41 height 21
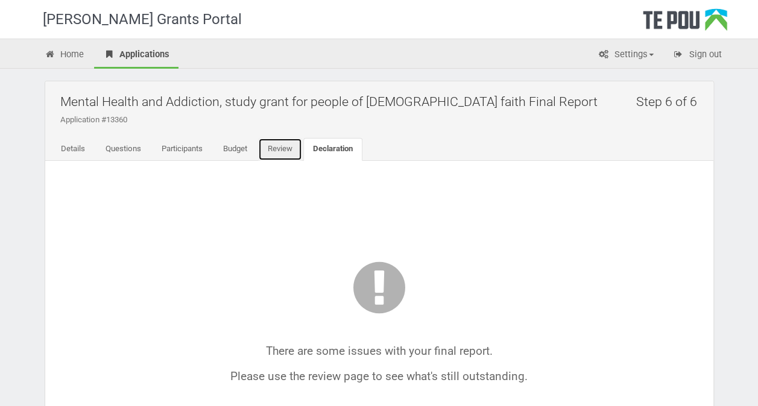
click at [275, 149] on link "Review" at bounding box center [280, 149] width 44 height 23
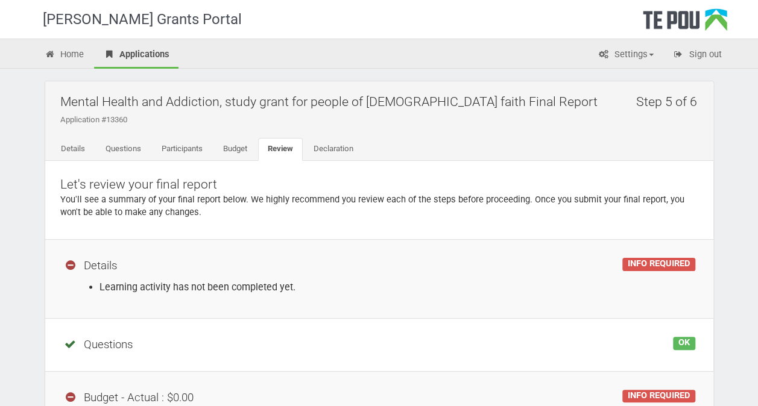
click at [199, 287] on li "Learning activity has not been completed yet." at bounding box center [397, 287] width 596 height 14
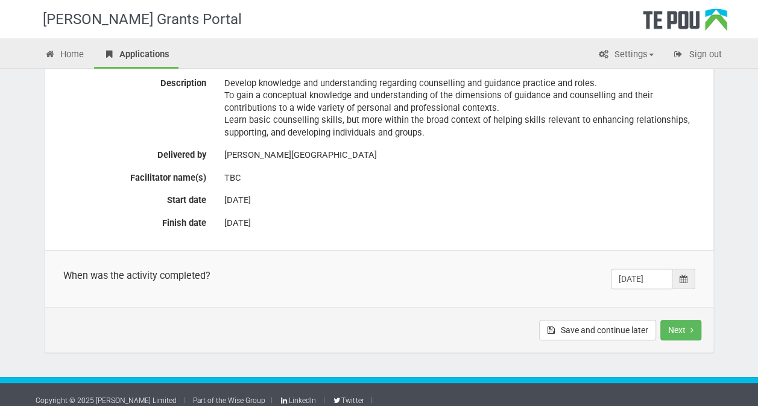
scroll to position [309, 0]
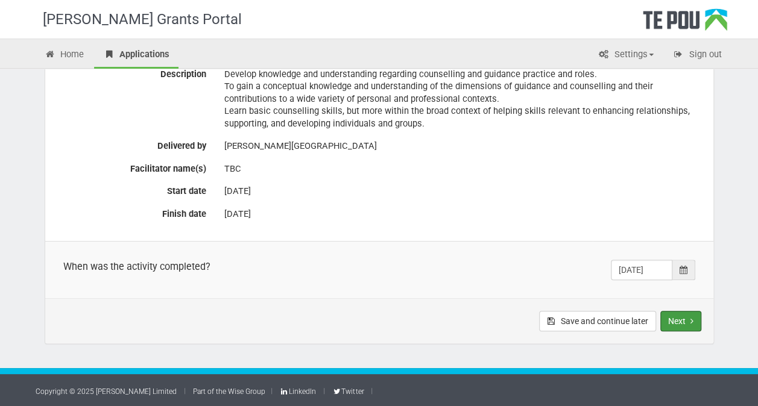
click at [682, 318] on button "Next" at bounding box center [680, 321] width 41 height 21
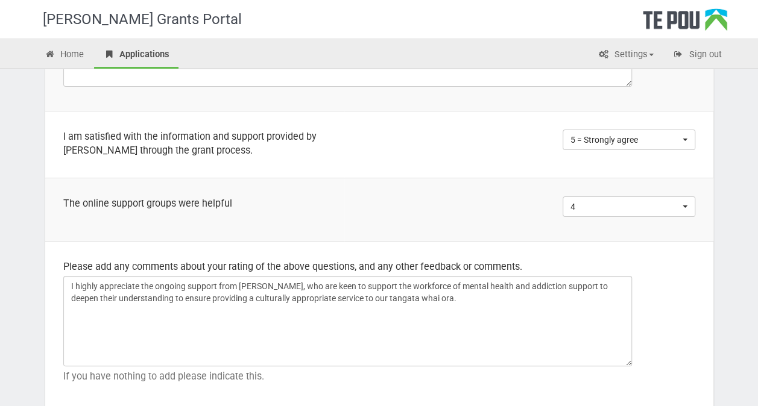
scroll to position [920, 0]
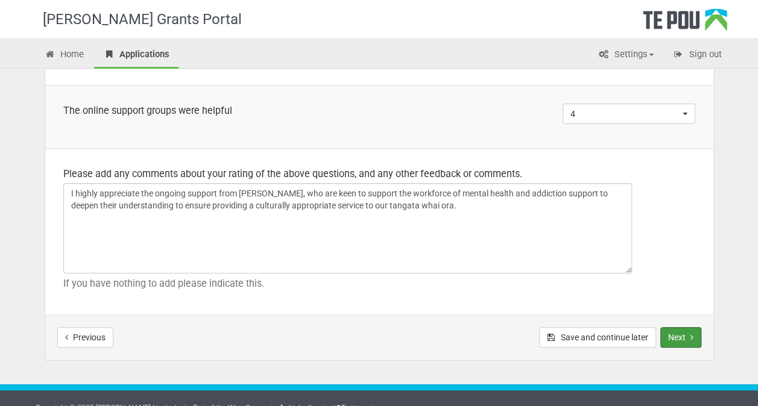
click at [690, 327] on button "Next" at bounding box center [680, 337] width 41 height 21
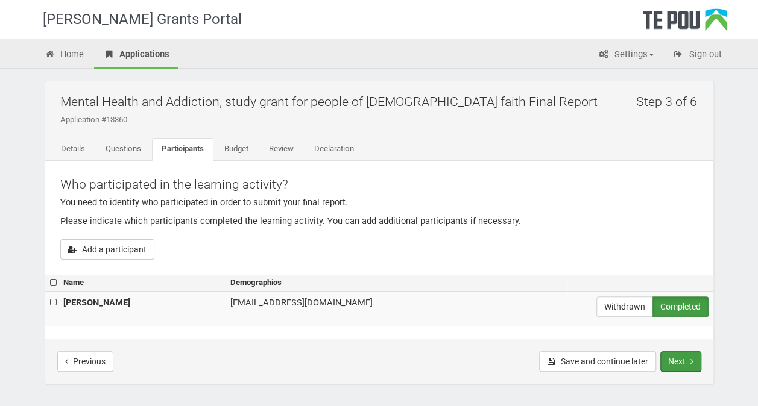
click at [685, 358] on button "Next" at bounding box center [680, 362] width 41 height 21
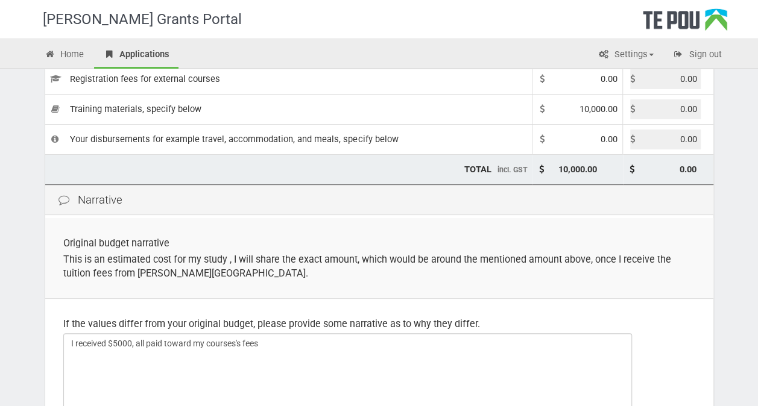
scroll to position [276, 0]
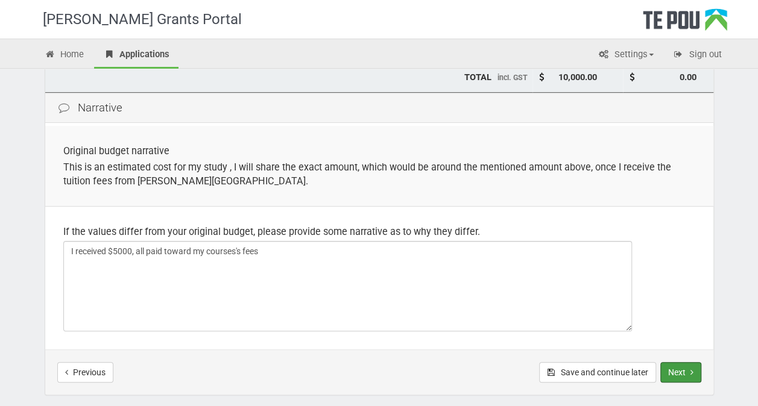
click at [683, 374] on button "Next" at bounding box center [680, 372] width 41 height 21
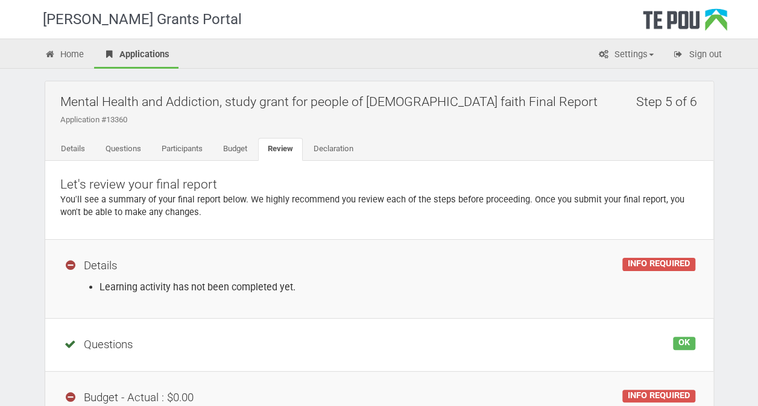
click at [690, 344] on div "OK" at bounding box center [684, 343] width 22 height 13
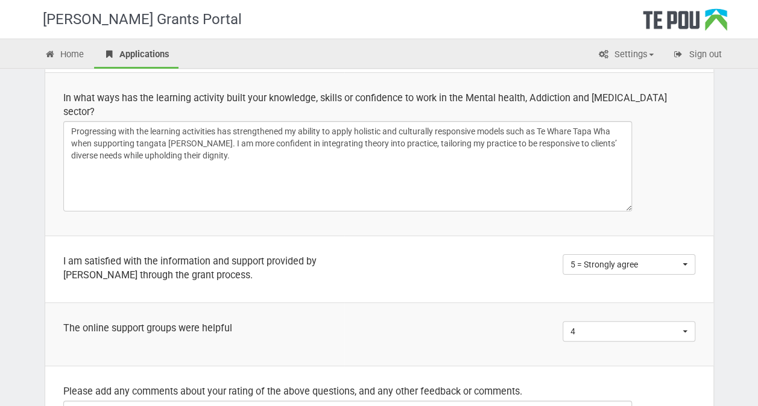
scroll to position [920, 0]
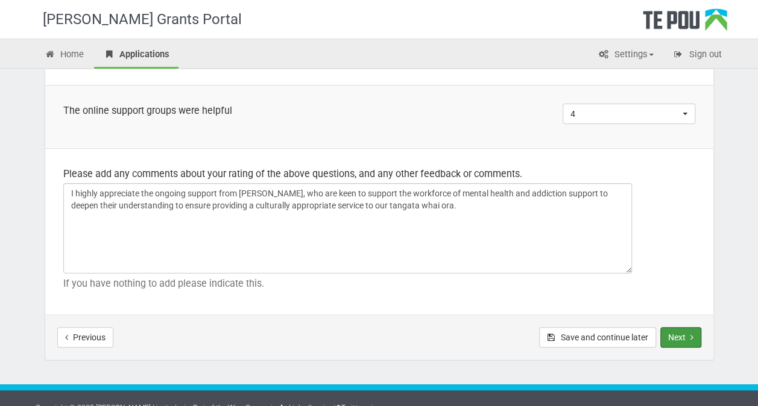
click at [668, 327] on button "Next" at bounding box center [680, 337] width 41 height 21
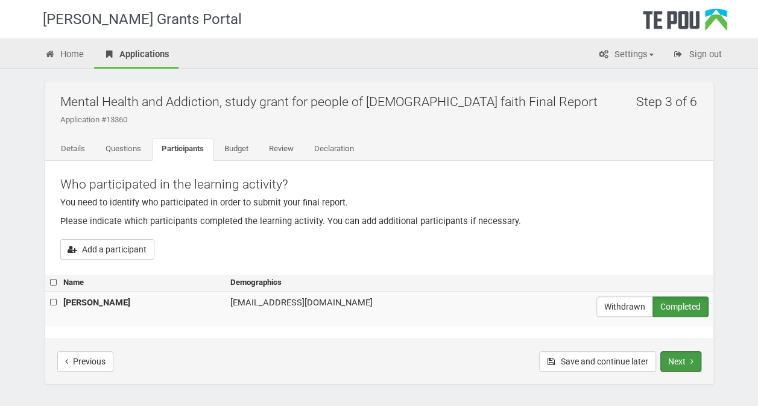
click at [693, 363] on button "Next" at bounding box center [680, 362] width 41 height 21
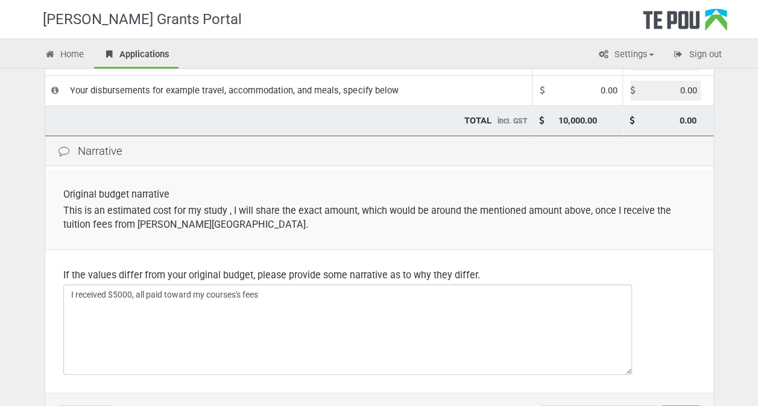
scroll to position [326, 0]
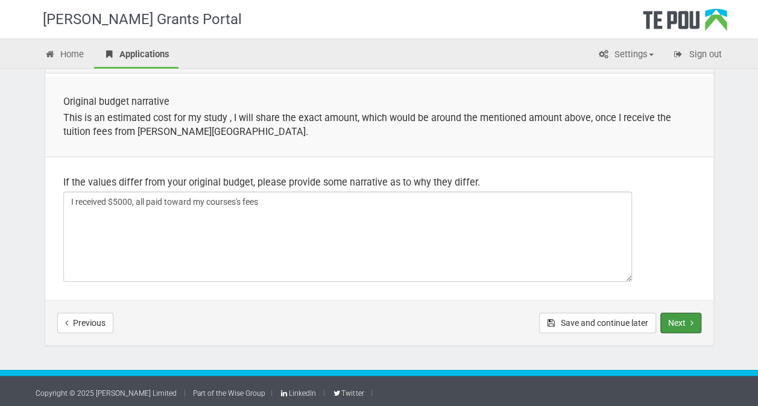
click at [684, 314] on button "Next" at bounding box center [680, 323] width 41 height 21
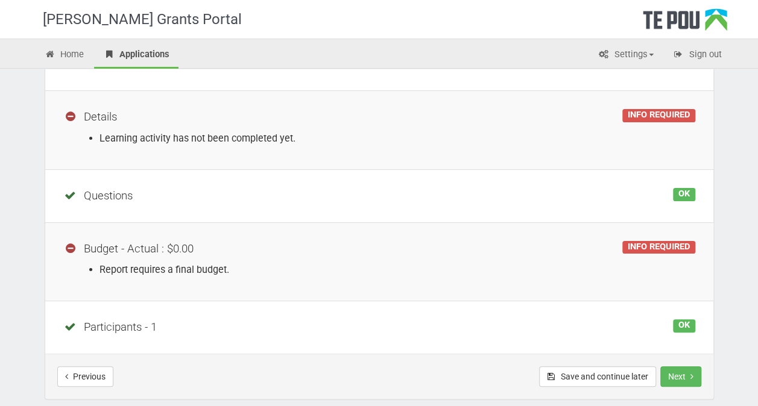
scroll to position [150, 0]
click at [169, 270] on li "Report requires a final budget." at bounding box center [397, 269] width 596 height 14
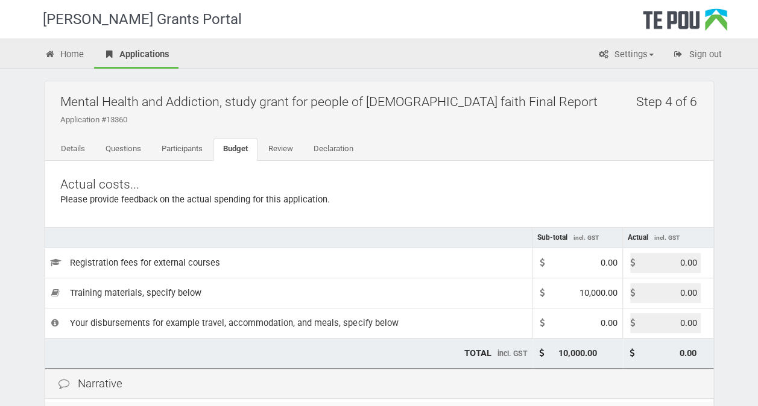
click at [583, 338] on td "10,000.00" at bounding box center [577, 353] width 90 height 30
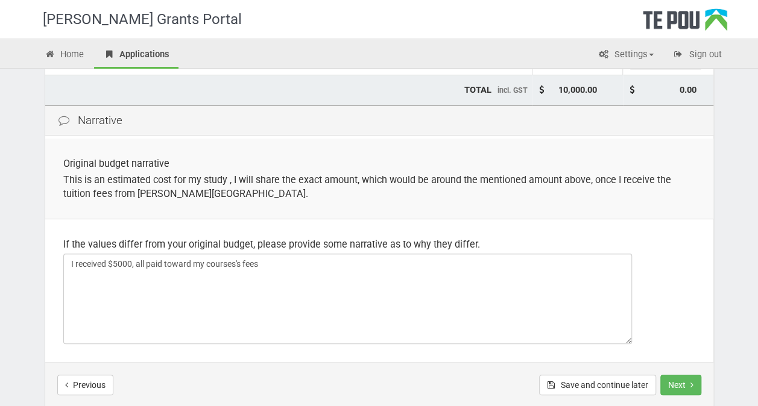
scroll to position [326, 0]
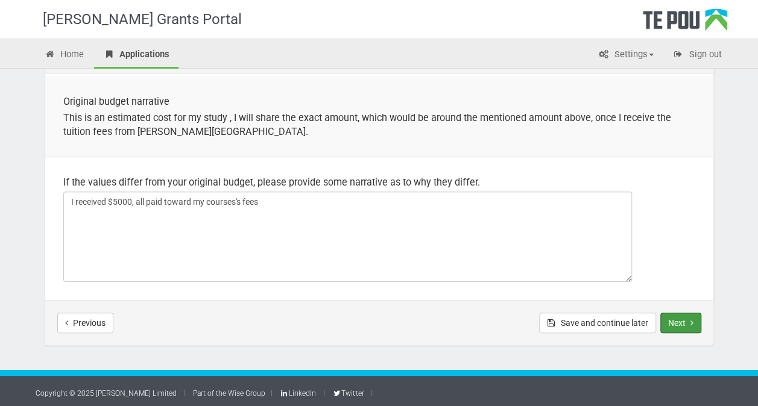
drag, startPoint x: 583, startPoint y: 338, endPoint x: 692, endPoint y: 318, distance: 110.9
click at [692, 319] on icon "Next step" at bounding box center [691, 323] width 3 height 8
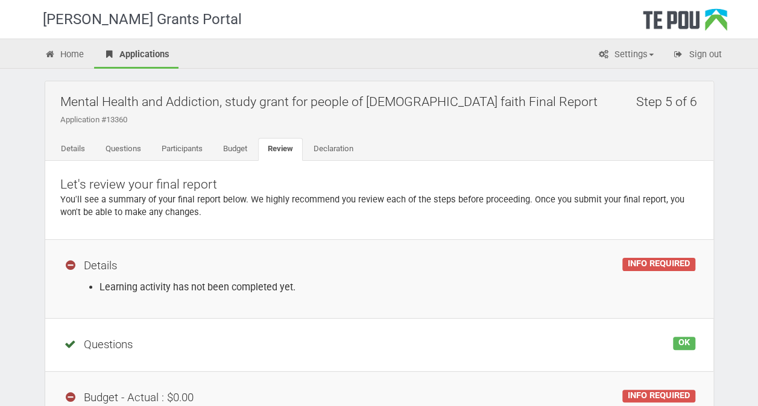
scroll to position [204, 0]
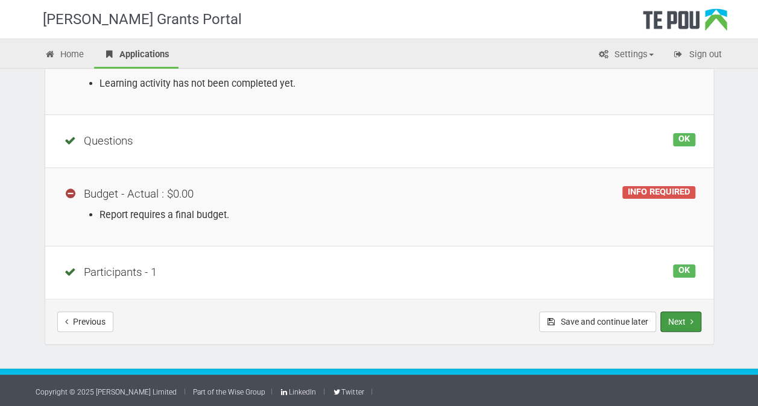
click at [696, 324] on button "Next" at bounding box center [680, 322] width 41 height 21
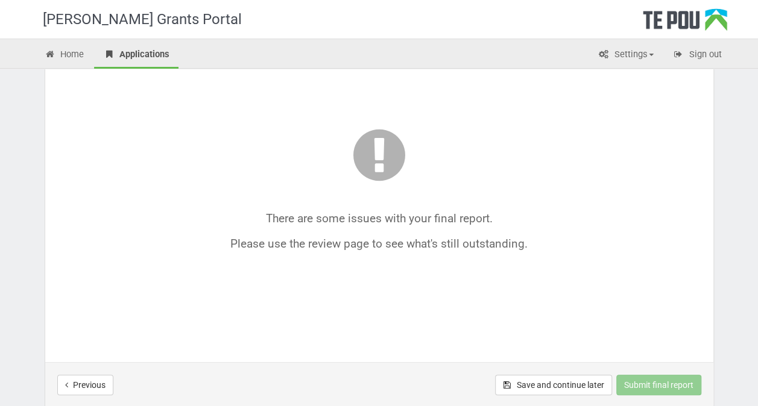
scroll to position [196, 0]
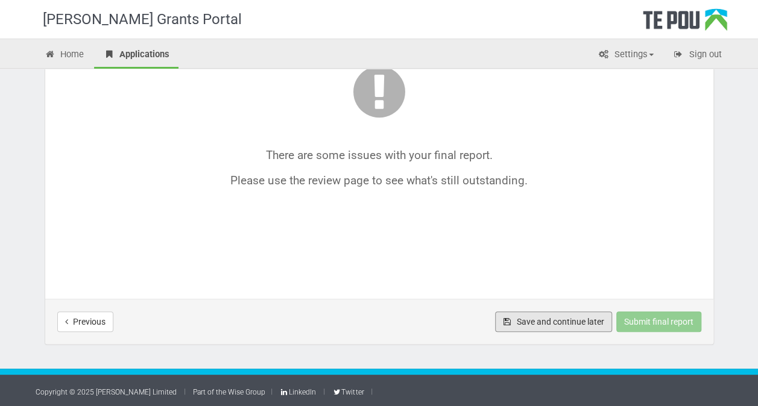
click at [555, 317] on button "Save and continue later" at bounding box center [553, 322] width 117 height 21
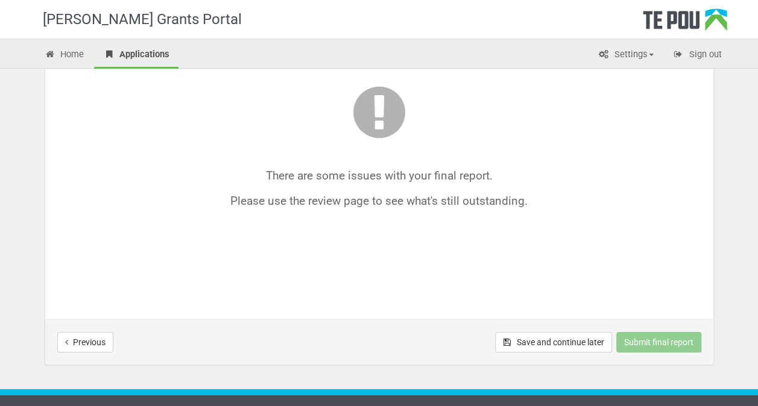
scroll to position [177, 0]
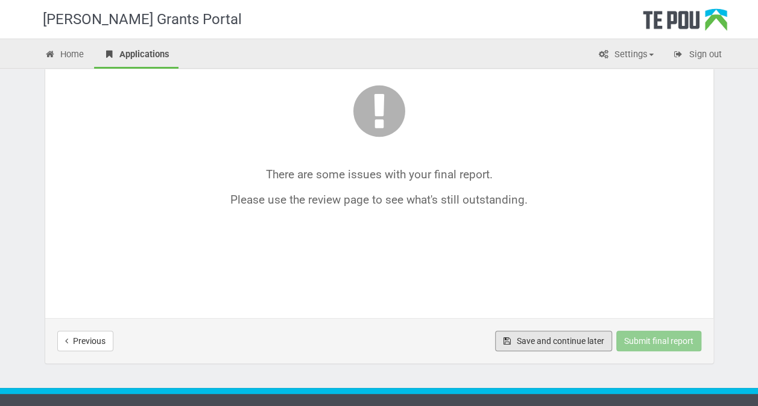
click at [545, 336] on button "Save and continue later" at bounding box center [553, 341] width 117 height 21
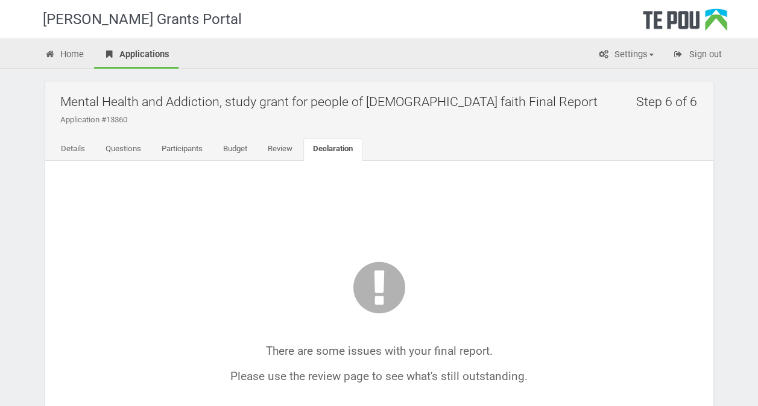
scroll to position [196, 0]
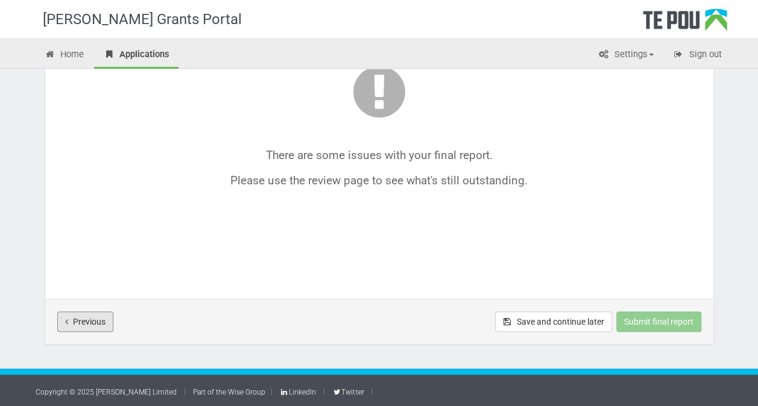
click at [75, 318] on button "Previous" at bounding box center [85, 322] width 56 height 21
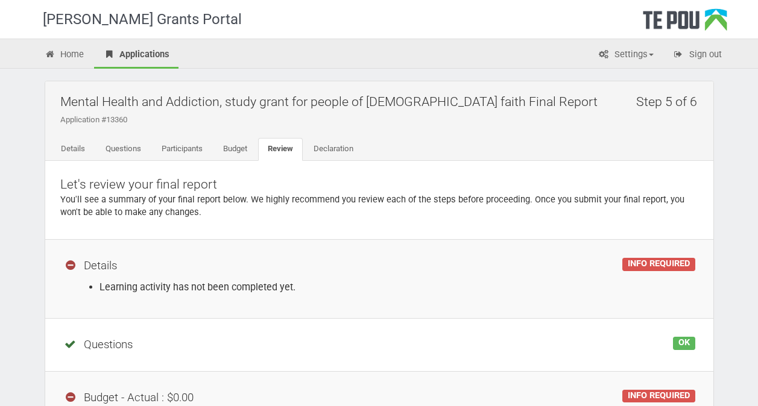
scroll to position [204, 0]
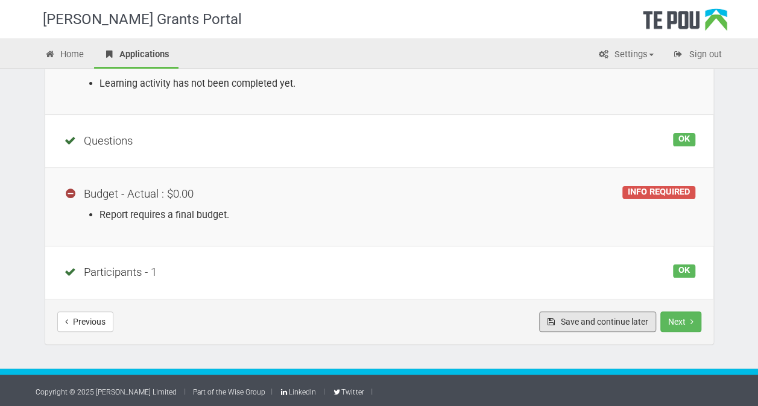
click at [586, 321] on button "Save and continue later" at bounding box center [597, 322] width 117 height 21
